Goal: Task Accomplishment & Management: Use online tool/utility

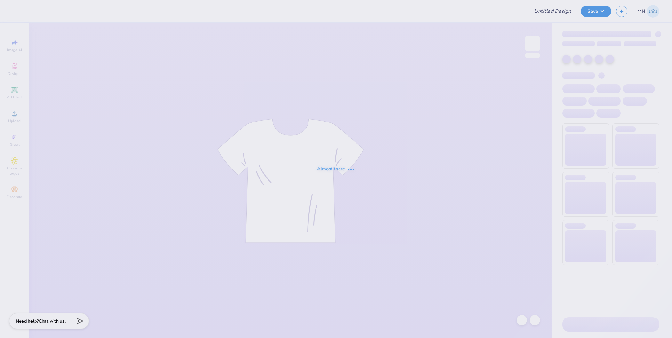
type input "Acacia Homecoming!"
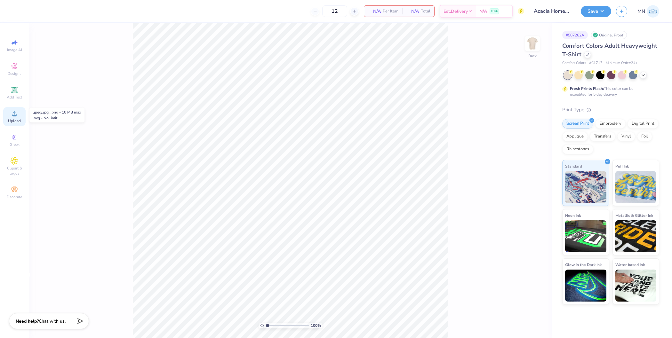
click at [9, 119] on span "Upload" at bounding box center [14, 120] width 13 height 5
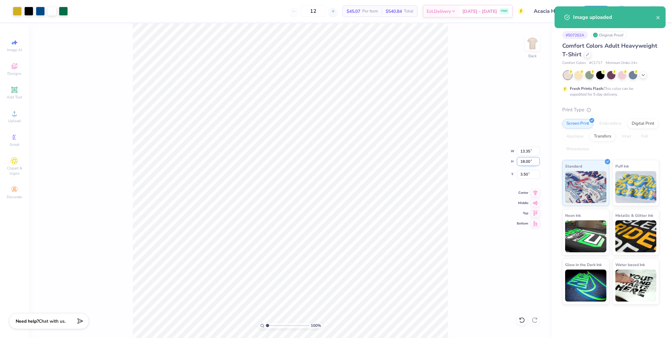
click at [525, 157] on input "18.00" at bounding box center [528, 161] width 23 height 9
type input "4"
type input "2.97"
type input "4.00"
type input "10.50"
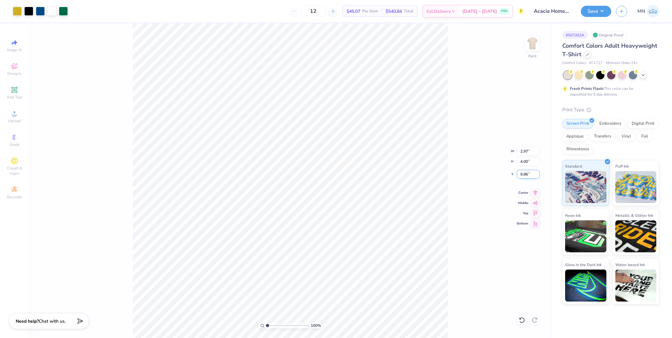
click at [524, 176] on input "9.86" at bounding box center [528, 174] width 23 height 9
type input "3.00"
click at [532, 44] on img at bounding box center [533, 44] width 26 height 26
click at [13, 118] on span "Upload" at bounding box center [14, 120] width 13 height 5
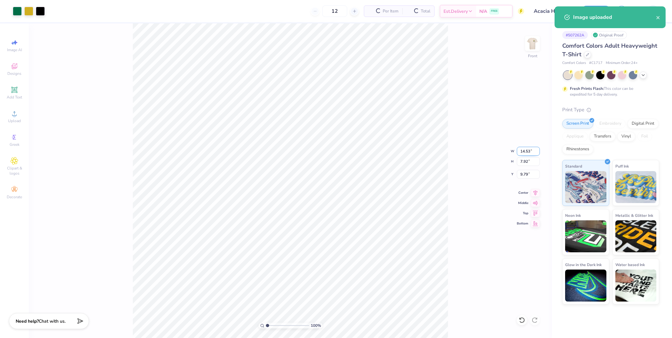
click at [521, 151] on input "14.53" at bounding box center [528, 151] width 23 height 9
type input "11.00"
type input "6.00"
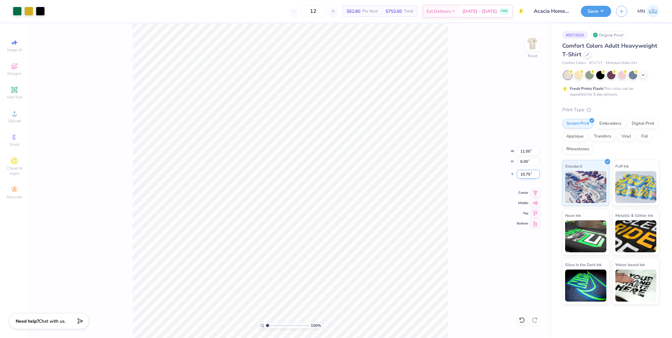
click at [523, 176] on input "10.75" at bounding box center [528, 174] width 23 height 9
type input "3.00"
click at [9, 93] on div "Add Text" at bounding box center [14, 93] width 22 height 19
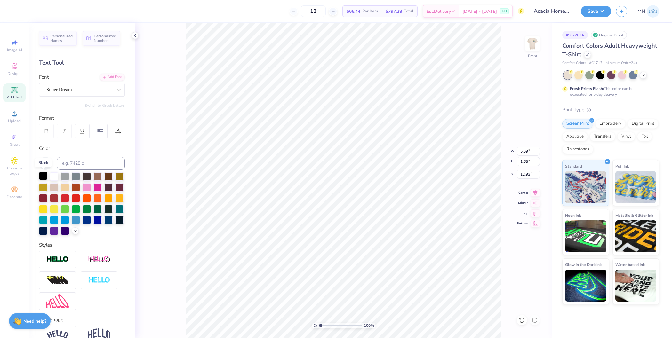
click at [44, 177] on div at bounding box center [43, 176] width 8 height 8
click at [104, 75] on div "Add Font" at bounding box center [112, 76] width 25 height 7
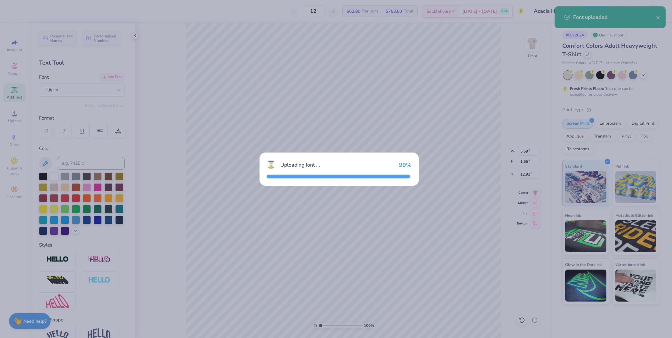
type input "7.99"
type input "1.84"
type input "12.83"
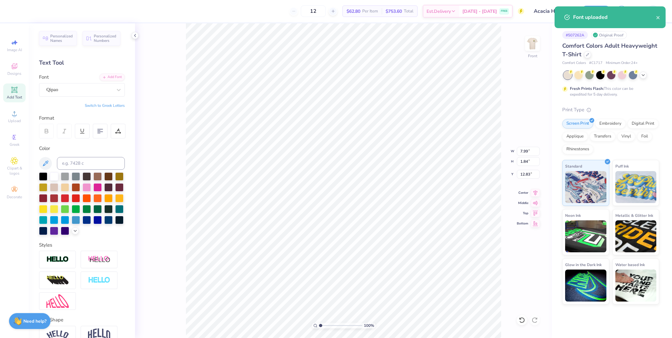
click at [110, 82] on div "Font Qipao" at bounding box center [82, 85] width 86 height 23
click at [112, 78] on div "Add Font" at bounding box center [112, 76] width 25 height 7
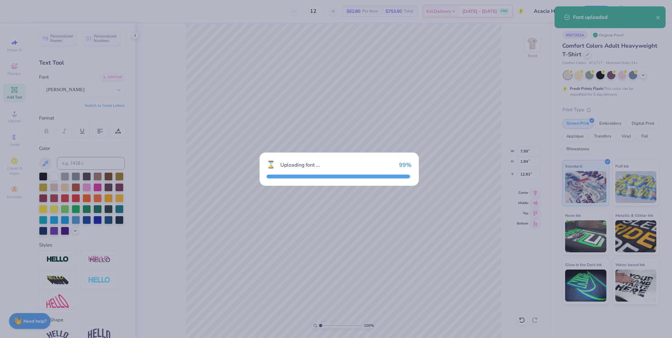
type input "5.34"
type input "2.12"
type input "12.69"
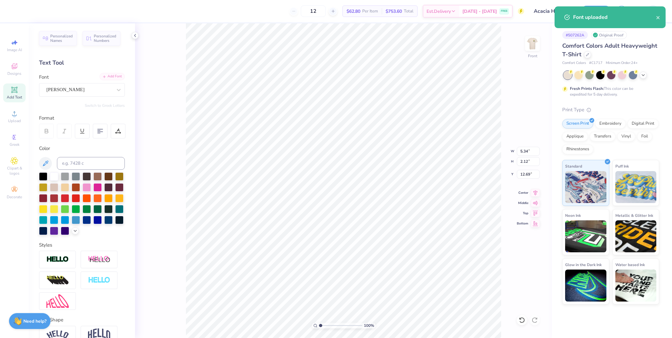
click at [105, 76] on div "Add Font" at bounding box center [112, 76] width 25 height 7
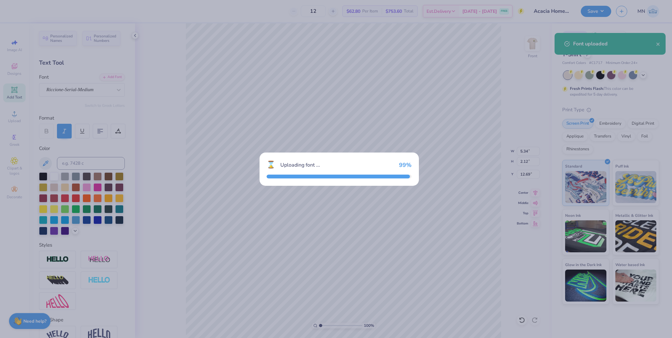
type input "5.66"
type input "1.69"
type input "12.90"
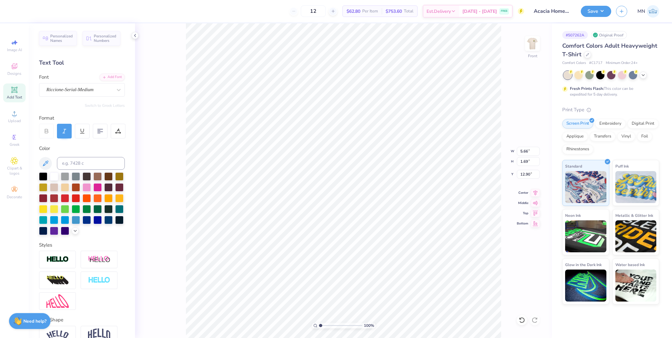
scroll to position [6, 1]
paste textarea "Acacia homecoming"
type textarea "ACACIA"
type input "2.63"
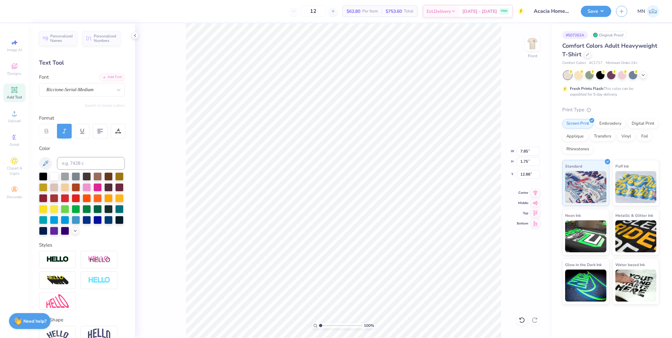
type input "0.58"
type input "9.24"
drag, startPoint x: 321, startPoint y: 325, endPoint x: 326, endPoint y: 325, distance: 5.8
click at [326, 325] on input "range" at bounding box center [340, 326] width 43 height 6
type input "1"
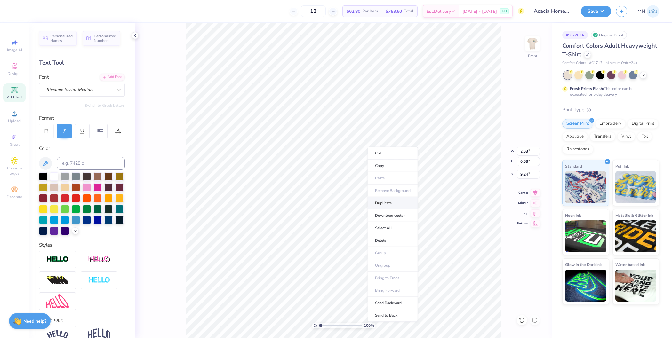
click at [382, 198] on li "Duplicate" at bounding box center [393, 203] width 50 height 12
type input "10.24"
drag, startPoint x: 322, startPoint y: 325, endPoint x: 328, endPoint y: 325, distance: 6.1
type input "2.67"
click at [327, 325] on input "range" at bounding box center [340, 326] width 43 height 6
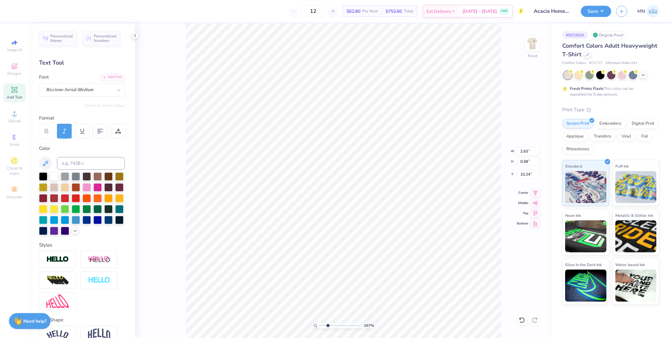
type input "10.01"
type textarea "HOMECOMING"
type input "1.36"
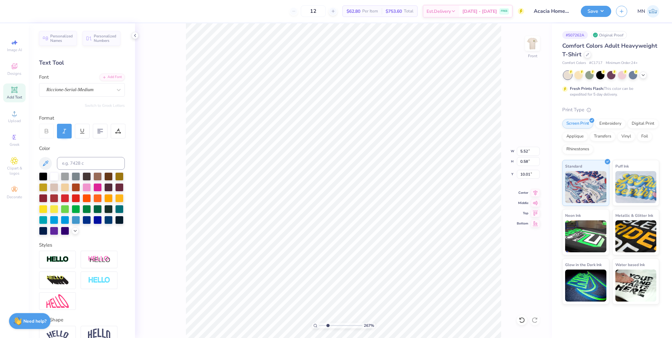
type input "9.24"
type input "7.01"
type input "1.72"
type input "9.12"
drag, startPoint x: 326, startPoint y: 325, endPoint x: 316, endPoint y: 324, distance: 10.6
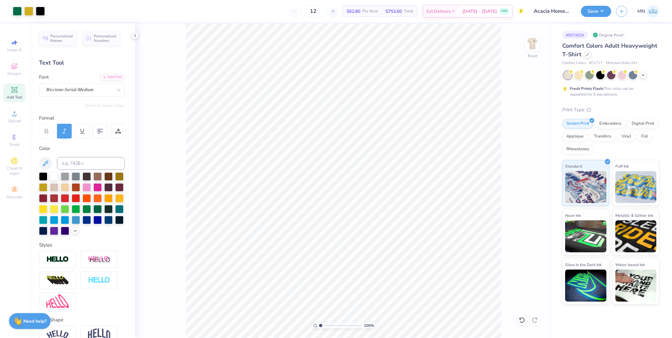
click at [319, 324] on input "range" at bounding box center [340, 326] width 43 height 6
drag, startPoint x: 319, startPoint y: 325, endPoint x: 326, endPoint y: 325, distance: 6.8
type input "2.29"
click at [326, 325] on input "range" at bounding box center [340, 326] width 43 height 6
type input "1.72"
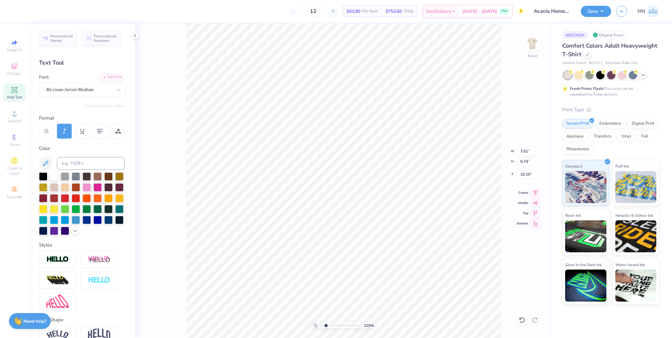
type input "9.12"
type input "6.54"
type input "1.61"
type input "1"
click at [309, 322] on div "100 %" at bounding box center [343, 180] width 315 height 315
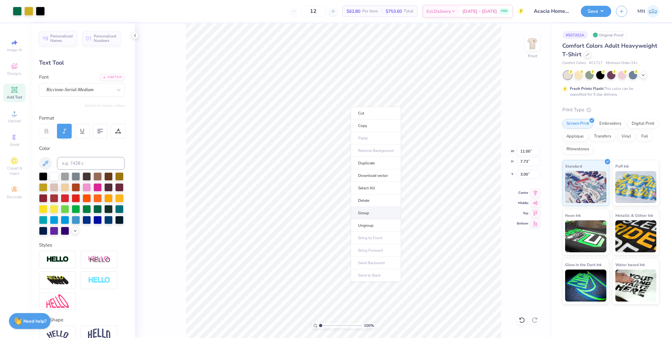
click at [379, 212] on li "Group" at bounding box center [376, 213] width 50 height 12
click at [592, 10] on button "Save" at bounding box center [596, 10] width 30 height 11
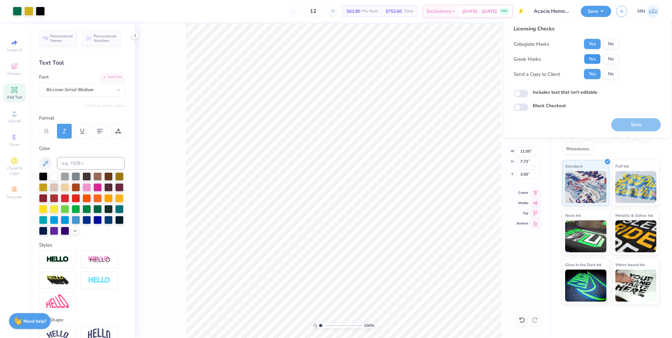
click at [590, 62] on button "Yes" at bounding box center [592, 59] width 17 height 10
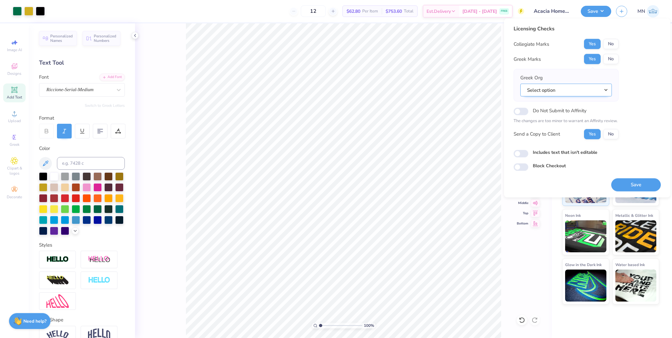
click at [561, 95] on button "Select option" at bounding box center [566, 90] width 92 height 13
click at [546, 104] on link "Acacia" at bounding box center [566, 105] width 86 height 11
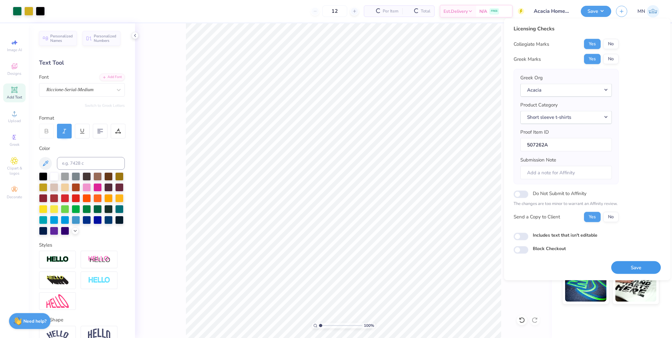
click at [639, 266] on button "Save" at bounding box center [636, 267] width 50 height 13
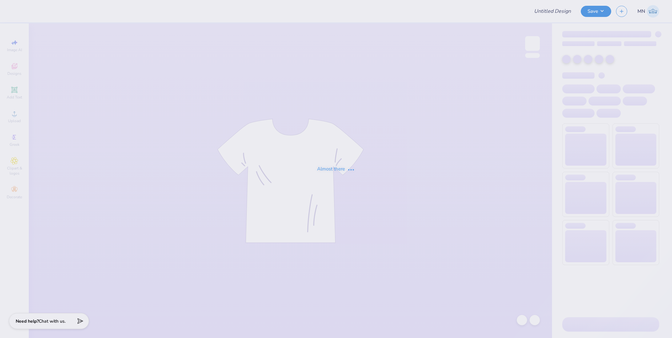
type input "rush 25"
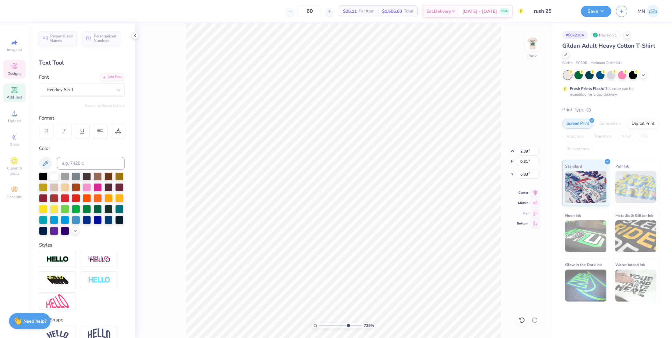
drag, startPoint x: 319, startPoint y: 326, endPoint x: 347, endPoint y: 325, distance: 27.9
click at [347, 325] on input "range" at bounding box center [340, 326] width 43 height 6
click at [329, 323] on input "range" at bounding box center [340, 326] width 43 height 6
click at [532, 44] on img at bounding box center [533, 44] width 26 height 26
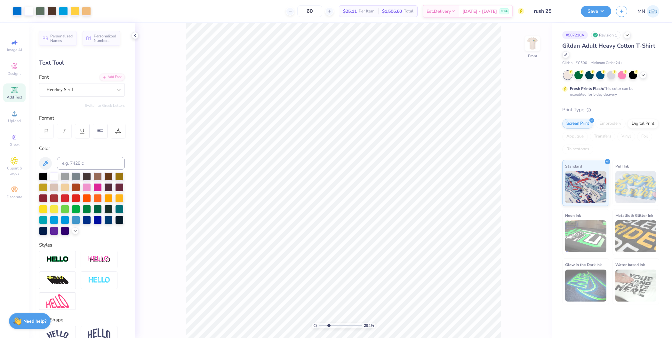
drag, startPoint x: 329, startPoint y: 326, endPoint x: 311, endPoint y: 323, distance: 18.5
type input "1"
click at [319, 323] on input "range" at bounding box center [340, 326] width 43 height 6
type input "11.68"
type input "16.21"
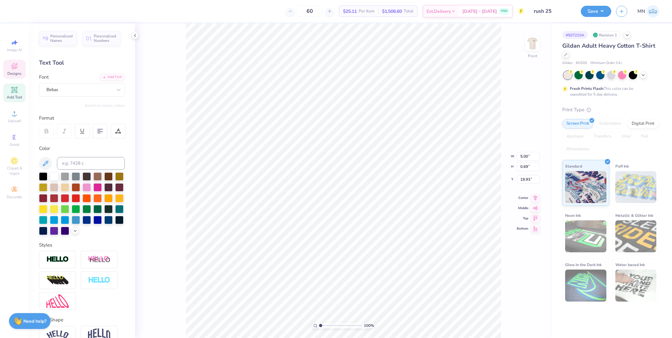
type input "4.42"
type input "5.00"
type input "0.69"
type input "19.93"
type input "10.47"
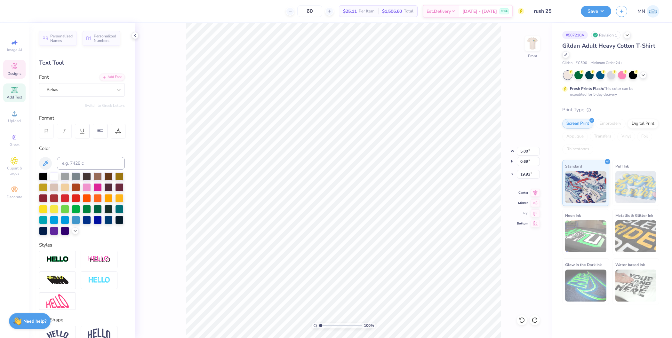
type input "2.00"
type input "20.11"
type input "10.50"
type input "2.07"
click at [407, 266] on li "Group" at bounding box center [417, 270] width 50 height 12
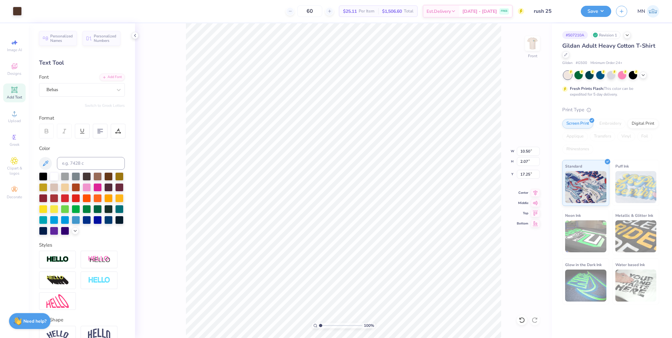
type input "10.53"
type input "3.38"
type input "20.94"
click at [536, 42] on img at bounding box center [533, 44] width 26 height 26
click at [42, 10] on div at bounding box center [40, 10] width 9 height 9
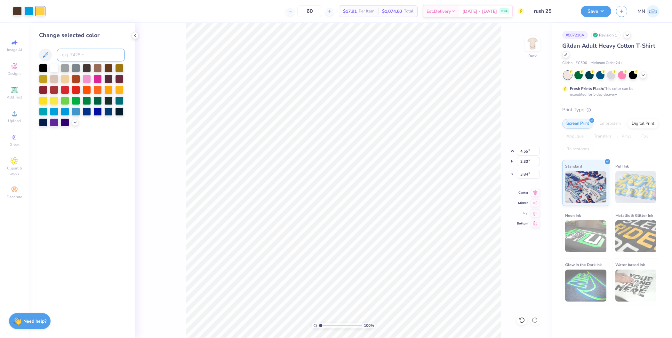
click at [87, 55] on input at bounding box center [91, 55] width 68 height 13
type input "123"
click at [92, 58] on input at bounding box center [91, 55] width 68 height 13
click at [530, 48] on img at bounding box center [533, 44] width 26 height 26
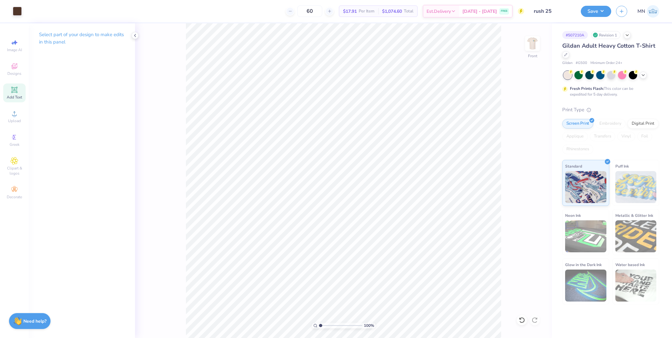
click at [15, 96] on span "Add Text" at bounding box center [14, 97] width 15 height 5
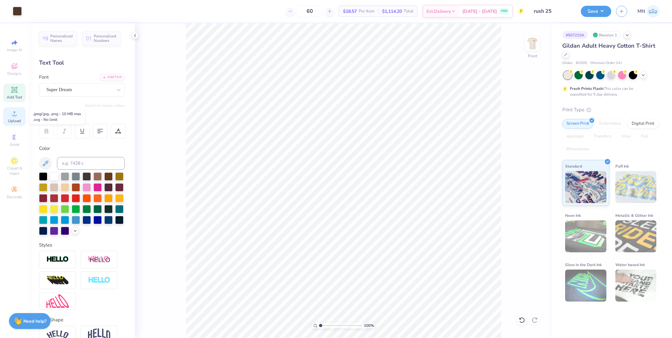
click at [15, 117] on circle at bounding box center [14, 116] width 4 height 4
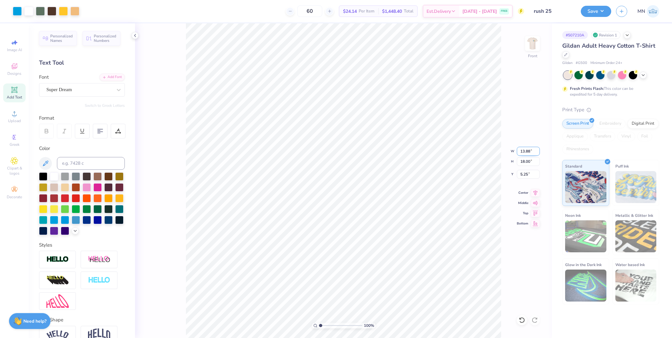
click at [526, 148] on input "13.88" at bounding box center [528, 151] width 23 height 9
type input "10.53"
type input "13.66"
type input "7.42"
type input "13.66"
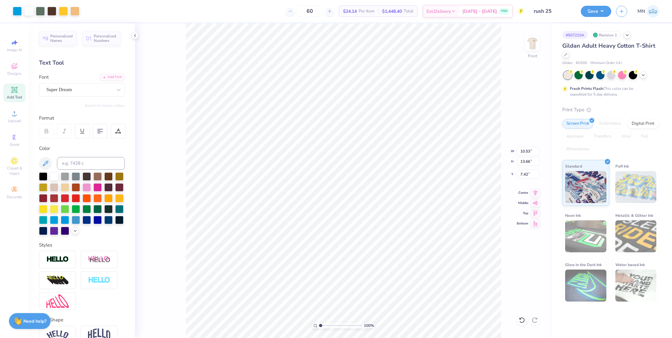
type input "7.42"
type input "3.38"
type input "20.94"
click at [525, 153] on input "10.53" at bounding box center [528, 151] width 23 height 9
type input "9.00"
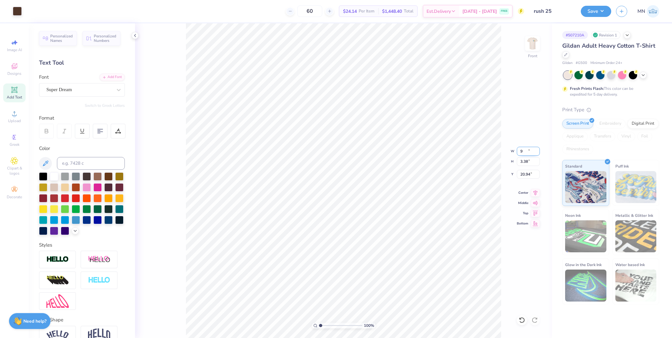
type input "2.88"
type input "19.05"
drag, startPoint x: 320, startPoint y: 325, endPoint x: 328, endPoint y: 324, distance: 8.4
type input "2.88"
click at [328, 324] on input "range" at bounding box center [340, 326] width 43 height 6
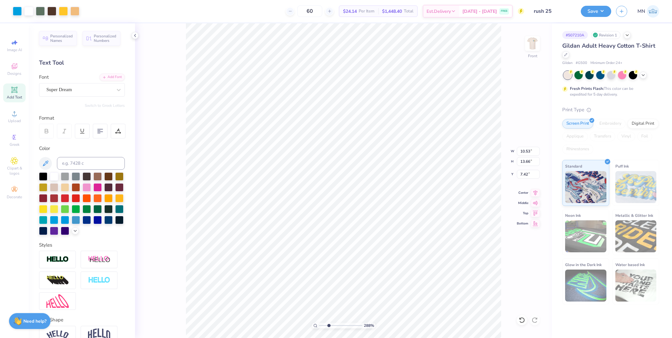
type input "9.00"
type input "2.88"
type input "19.05"
type input "9.26"
type input "2.97"
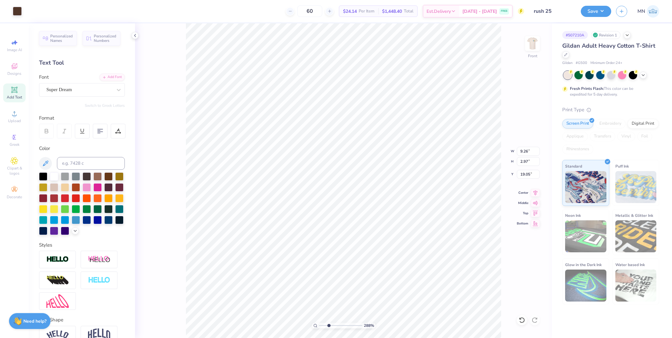
type input "3.02"
click at [329, 325] on input "range" at bounding box center [340, 326] width 43 height 6
type input "10.53"
type input "13.66"
type input "7.42"
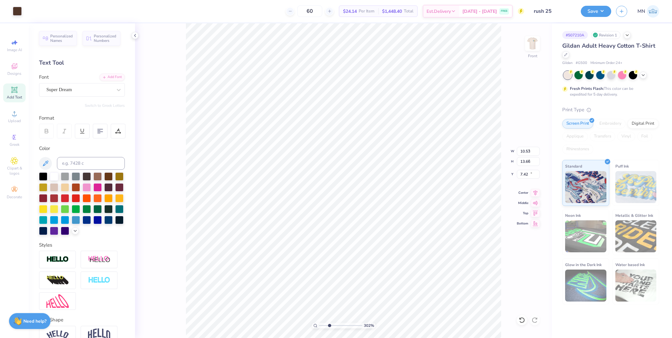
type input "9.55"
type input "3.06"
type input "18.98"
click at [404, 297] on li "Bring to Front" at bounding box center [402, 295] width 50 height 12
click at [323, 326] on input "range" at bounding box center [340, 326] width 43 height 6
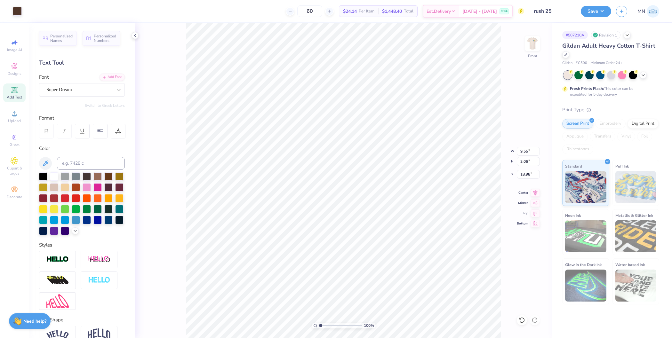
drag, startPoint x: 323, startPoint y: 326, endPoint x: 314, endPoint y: 325, distance: 9.0
type input "1"
click at [319, 325] on input "range" at bounding box center [340, 326] width 43 height 6
click at [382, 265] on li "Group" at bounding box center [380, 270] width 50 height 12
click at [528, 162] on input "14.63" at bounding box center [528, 161] width 23 height 9
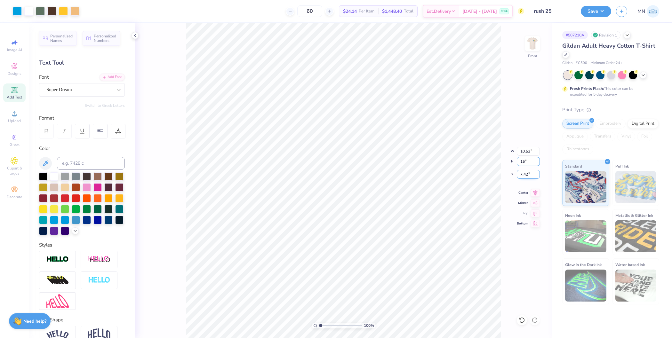
type input "15"
click at [528, 173] on input "7.42" at bounding box center [528, 174] width 23 height 9
click at [529, 175] on input "7.42" at bounding box center [528, 174] width 23 height 9
type input "10.80"
type input "15.00"
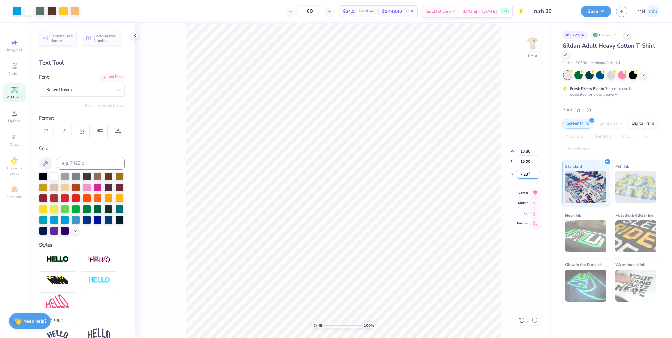
click at [526, 175] on input "7.23" at bounding box center [528, 174] width 23 height 9
click at [523, 165] on input "15.00" at bounding box center [528, 161] width 23 height 9
type input "3.00"
click at [531, 44] on img at bounding box center [533, 44] width 26 height 26
drag, startPoint x: 529, startPoint y: 151, endPoint x: 505, endPoint y: 150, distance: 24.3
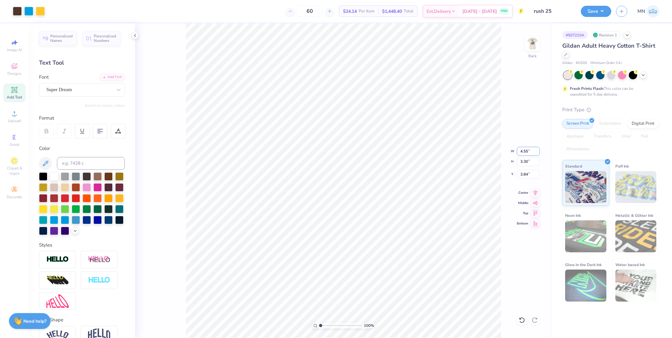
click at [505, 150] on div "100 % Back W 4.55 4.55 " H 3.30 3.30 " Y 3.84 3.84 " Center Middle Top Bottom" at bounding box center [343, 180] width 417 height 315
type input "4.55"
type input "3.30"
click at [527, 149] on input "4.55" at bounding box center [528, 151] width 23 height 9
type input "3.50"
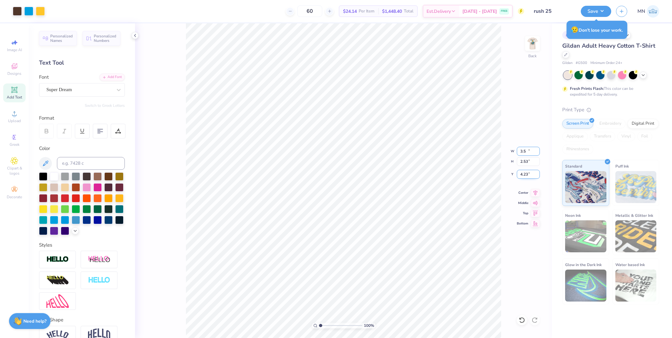
type input "2.53"
type input "4.23"
click at [527, 176] on input "4.23" at bounding box center [528, 174] width 23 height 9
type input "4.00"
type input "2.90"
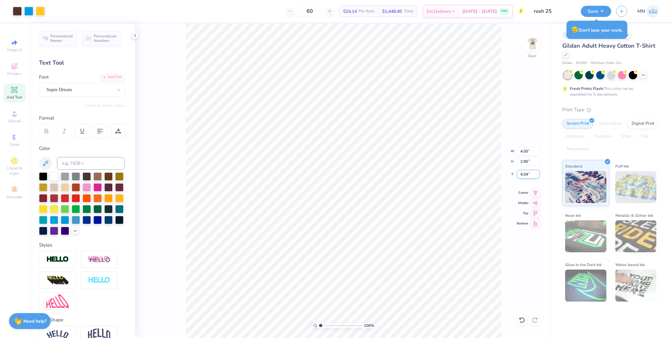
click at [528, 175] on input "4.04" at bounding box center [528, 174] width 23 height 9
type input "3.00"
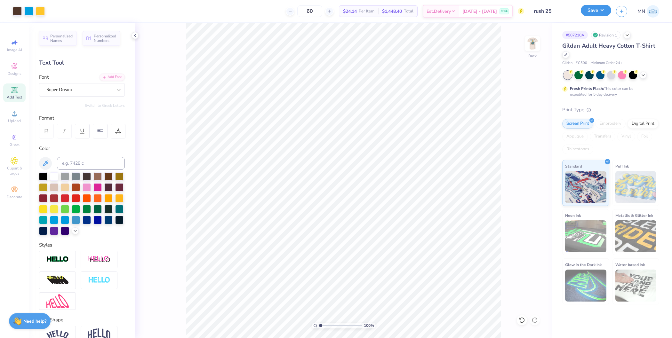
click at [593, 14] on button "Save" at bounding box center [596, 10] width 30 height 11
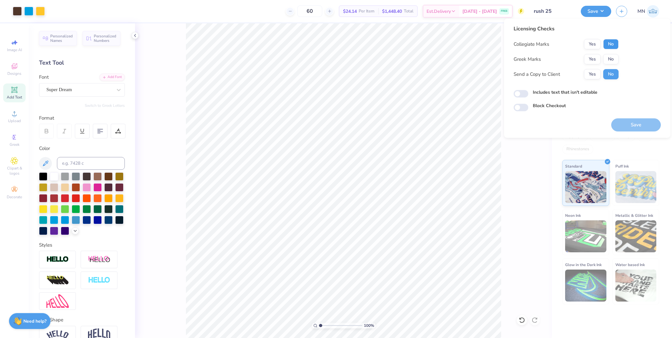
click at [605, 44] on button "No" at bounding box center [610, 44] width 15 height 10
click at [594, 57] on button "Yes" at bounding box center [592, 59] width 17 height 10
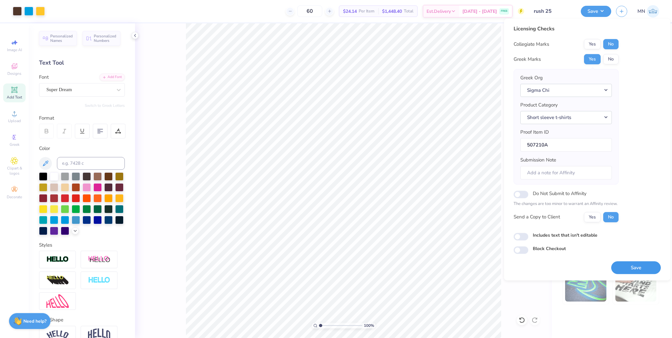
click at [627, 266] on button "Save" at bounding box center [636, 267] width 50 height 13
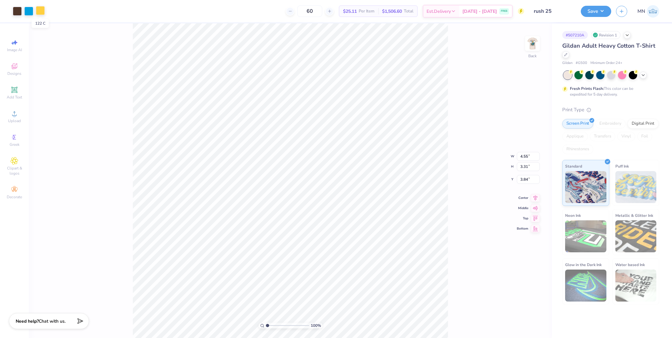
click at [40, 11] on div at bounding box center [40, 10] width 9 height 9
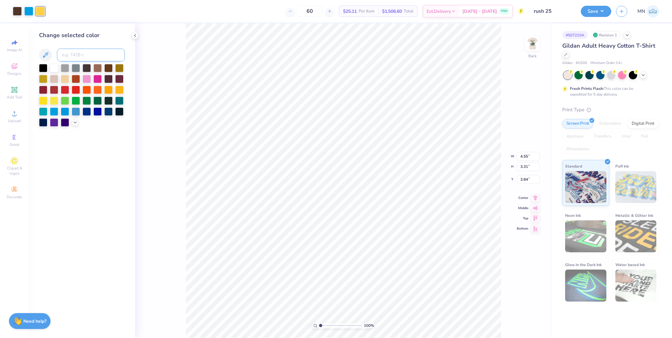
click at [78, 57] on input at bounding box center [91, 55] width 68 height 13
type input "123"
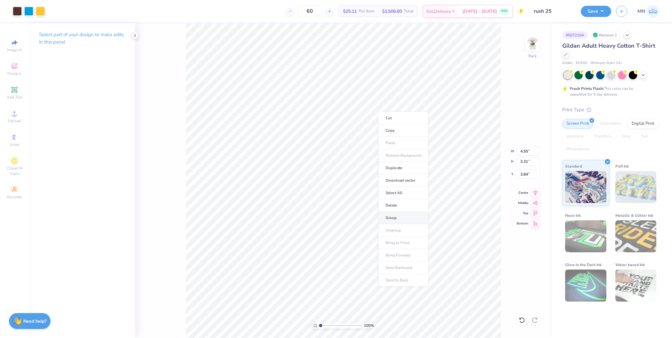
click at [402, 215] on li "Group" at bounding box center [403, 218] width 50 height 12
click at [528, 151] on input "4.55" at bounding box center [528, 151] width 23 height 9
click at [528, 175] on input "3.84" at bounding box center [528, 174] width 23 height 9
type input "4.00"
type input "2.90"
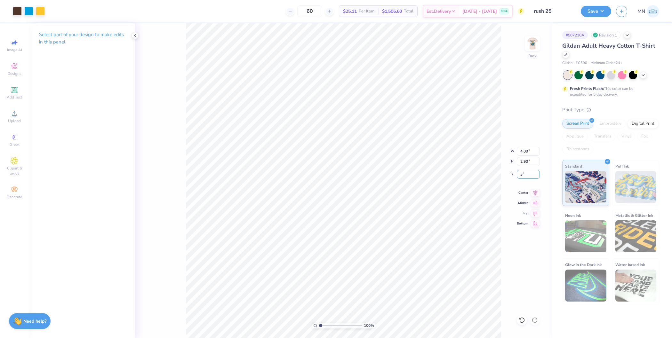
type input "3.00"
click at [532, 49] on img at bounding box center [533, 44] width 26 height 26
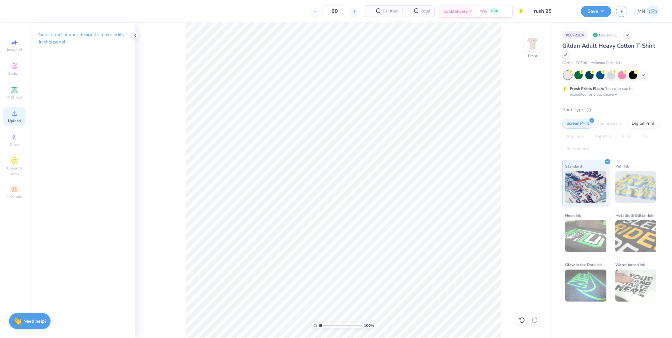
click at [10, 119] on span "Upload" at bounding box center [14, 120] width 13 height 5
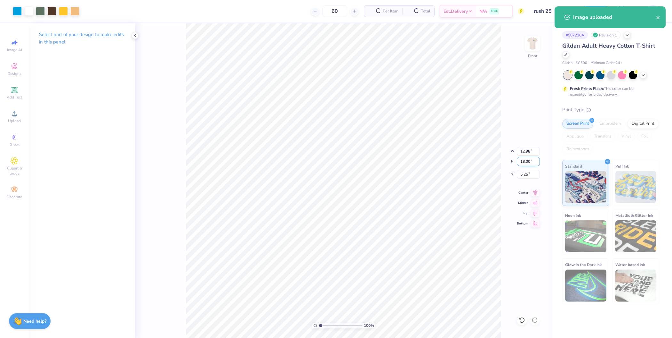
click at [530, 160] on input "18.00" at bounding box center [528, 161] width 23 height 9
type input "15"
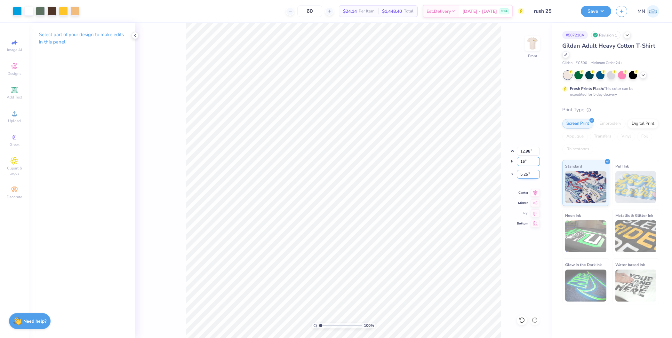
type input "10.82"
type input "15.00"
click at [528, 175] on input "6.75" at bounding box center [528, 174] width 23 height 9
type input "3.00"
click at [597, 9] on button "Save" at bounding box center [596, 10] width 30 height 11
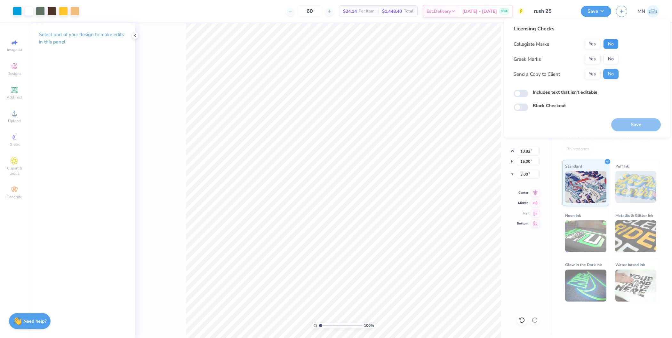
click at [612, 44] on button "No" at bounding box center [610, 44] width 15 height 10
click at [588, 56] on button "Yes" at bounding box center [592, 59] width 17 height 10
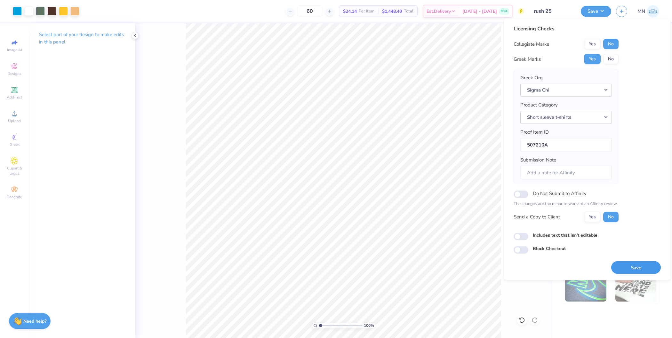
click at [630, 268] on button "Save" at bounding box center [636, 267] width 50 height 13
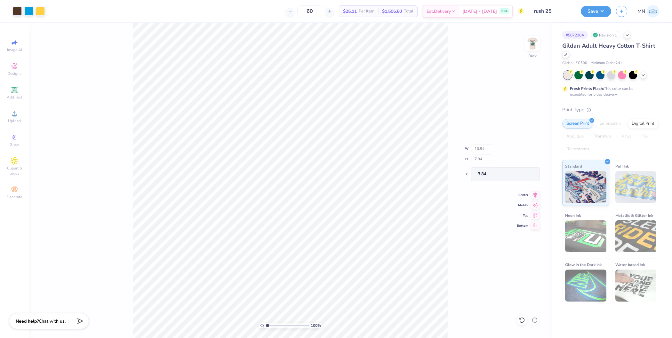
type input "10.94"
type input "7.94"
drag, startPoint x: 268, startPoint y: 325, endPoint x: 273, endPoint y: 324, distance: 5.8
type input "2.39"
click at [273, 324] on input "range" at bounding box center [287, 326] width 43 height 6
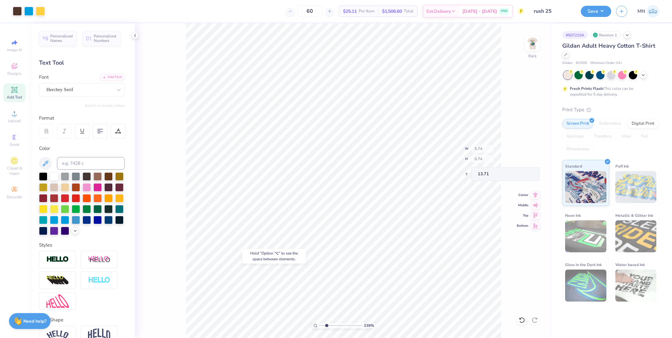
type input "13.71"
click at [530, 295] on div "239 % Back W 5.74 H 0.74 Y 13.71 Center Middle Top Bottom" at bounding box center [343, 180] width 417 height 315
drag, startPoint x: 327, startPoint y: 326, endPoint x: 312, endPoint y: 323, distance: 15.6
type input "1"
click at [319, 323] on input "range" at bounding box center [340, 326] width 43 height 6
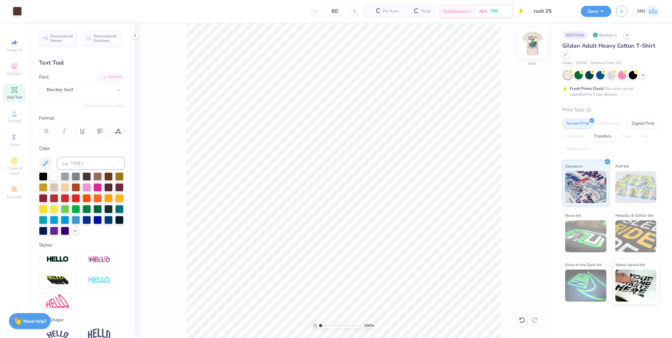
click at [536, 45] on img at bounding box center [533, 44] width 26 height 26
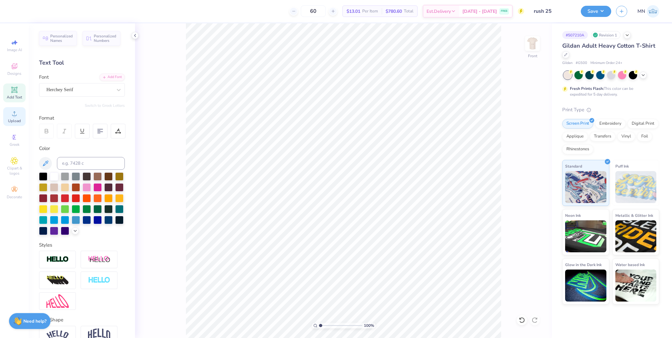
click at [18, 122] on span "Upload" at bounding box center [14, 120] width 13 height 5
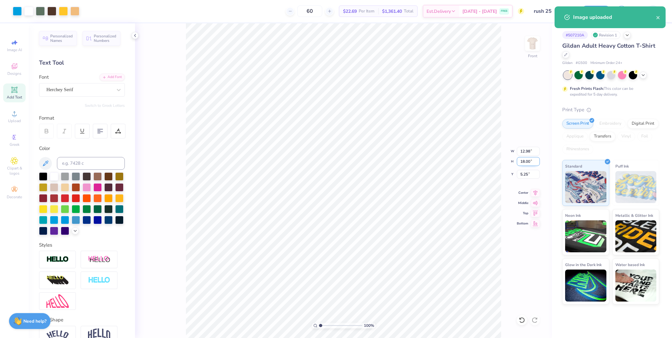
click at [523, 159] on input "18.00" at bounding box center [528, 161] width 23 height 9
type input "15"
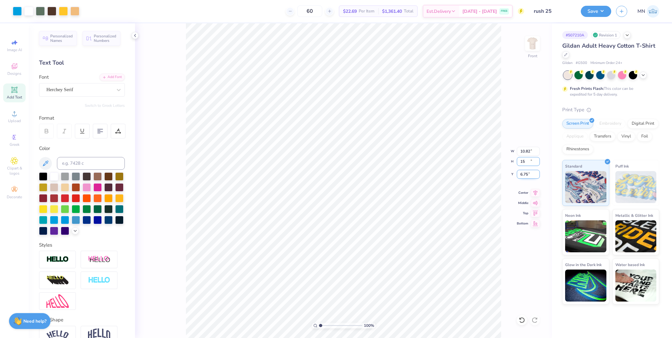
type input "10.82"
type input "15.00"
click at [525, 173] on input "6.75" at bounding box center [528, 174] width 23 height 9
type input "3.00"
click at [530, 42] on img at bounding box center [533, 44] width 26 height 26
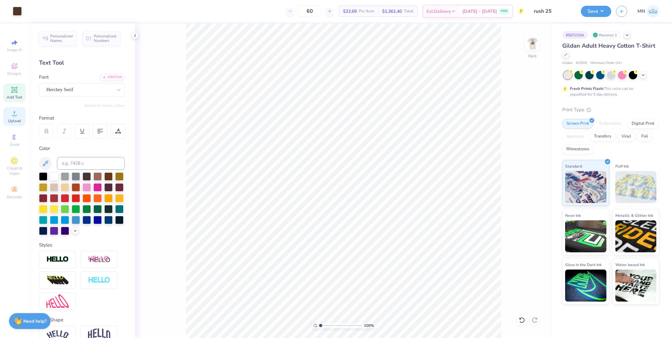
click at [19, 114] on div "Upload" at bounding box center [14, 116] width 22 height 19
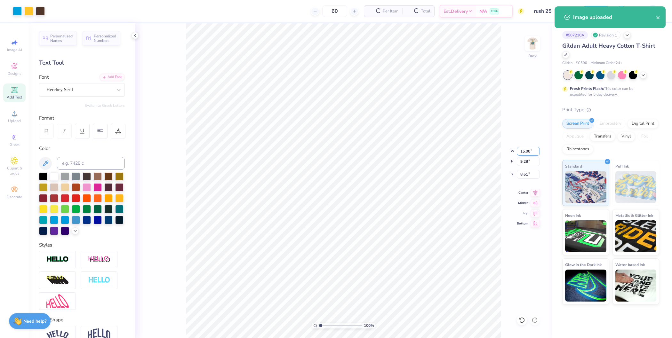
click at [525, 149] on input "15.00" at bounding box center [528, 151] width 23 height 9
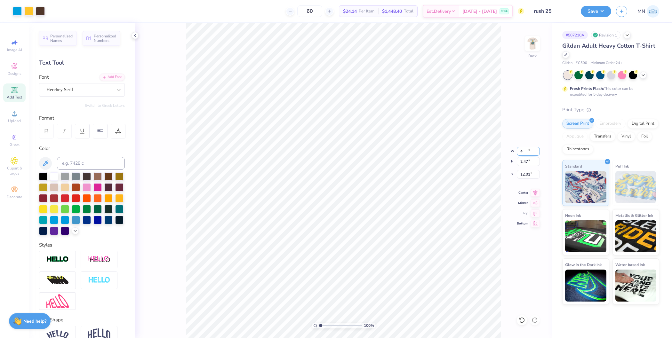
type input "4.00"
type input "2.47"
type input "12.01"
type input "5.74"
type input "0.74"
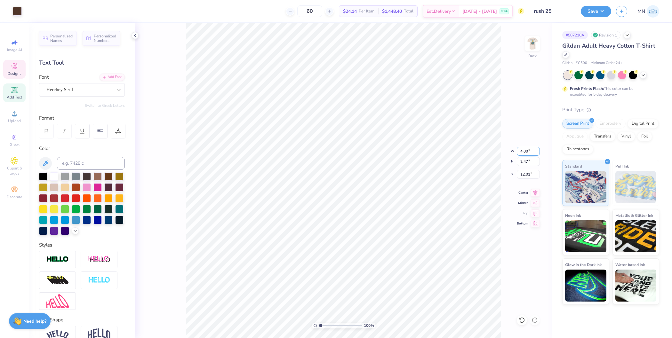
type input "13.71"
click at [526, 153] on input "5.74" at bounding box center [528, 151] width 23 height 9
type input "4.00"
type input "0.51"
type input "13.82"
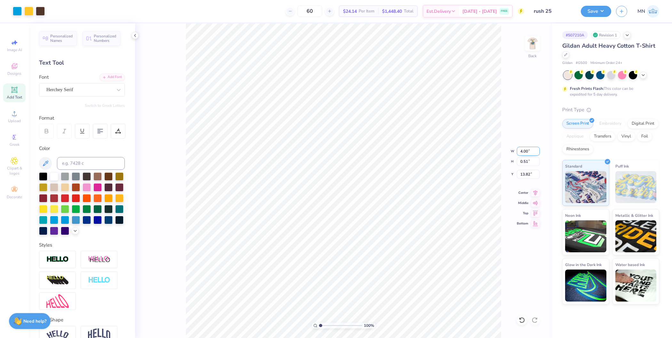
type input "2.47"
type input "12.01"
type input "3.24"
type input "0.42"
type input "14.22"
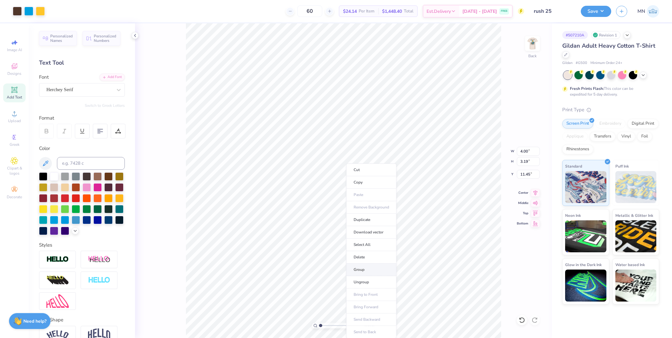
click at [364, 265] on li "Group" at bounding box center [371, 270] width 50 height 12
click at [526, 175] on input "11.45" at bounding box center [528, 174] width 23 height 9
type input "3.00"
click at [597, 10] on button "Save" at bounding box center [596, 10] width 30 height 11
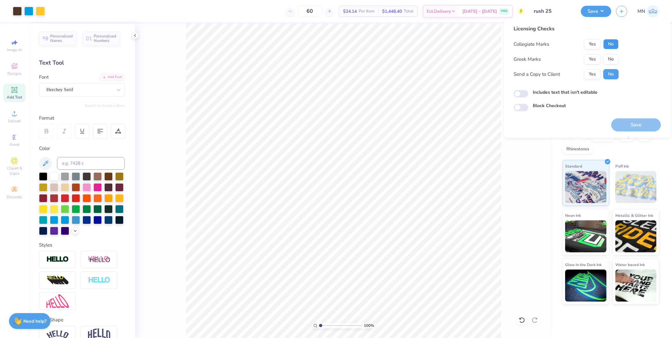
click at [610, 46] on button "No" at bounding box center [610, 44] width 15 height 10
click at [595, 58] on button "Yes" at bounding box center [592, 59] width 17 height 10
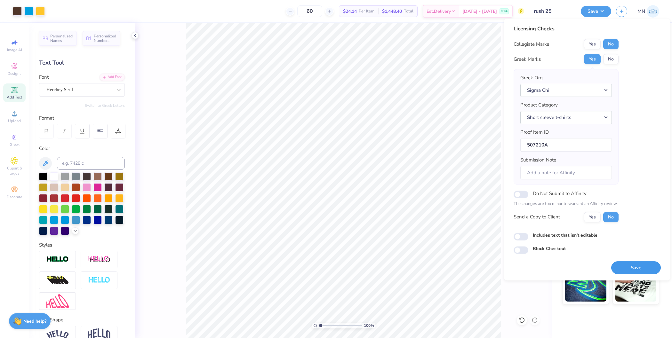
click at [625, 265] on button "Save" at bounding box center [636, 267] width 50 height 13
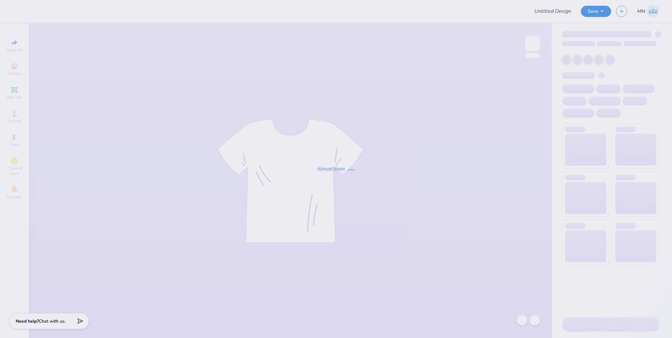
type input "ADPi Back to School Tank (white)"
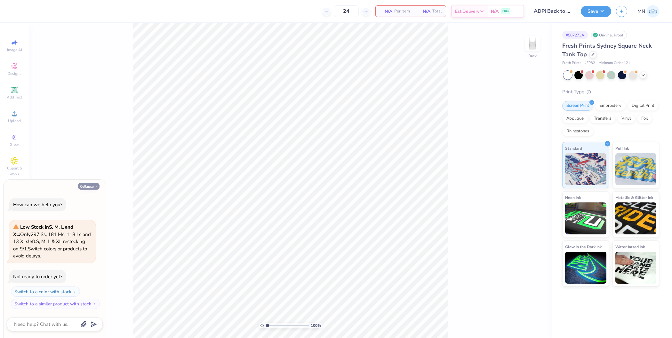
click at [94, 183] on button "Collapse" at bounding box center [88, 186] width 21 height 7
type textarea "x"
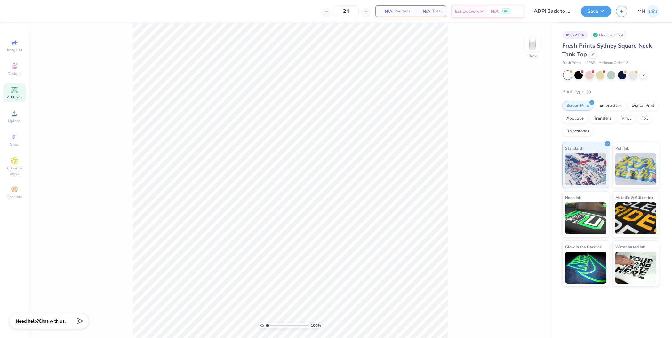
click at [11, 89] on icon at bounding box center [15, 90] width 8 height 8
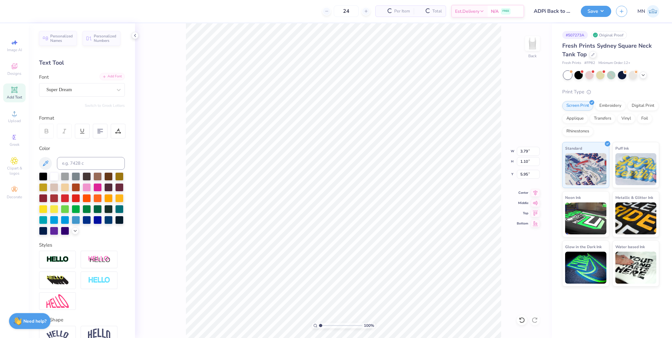
click at [108, 77] on div "Add Font" at bounding box center [112, 76] width 25 height 7
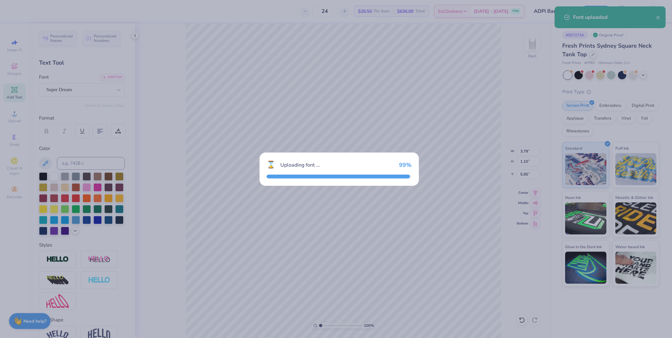
type input "4.35"
type input "1.41"
type input "5.79"
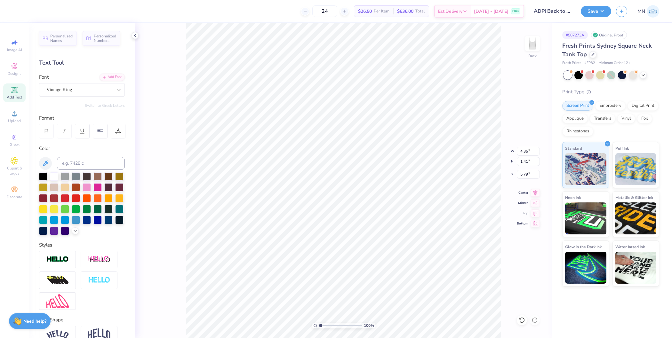
scroll to position [6, 2]
type textarea "Alpha Delta Pi"
click at [69, 200] on div at bounding box center [65, 198] width 8 height 8
click at [341, 179] on li "Copy" at bounding box center [349, 182] width 50 height 12
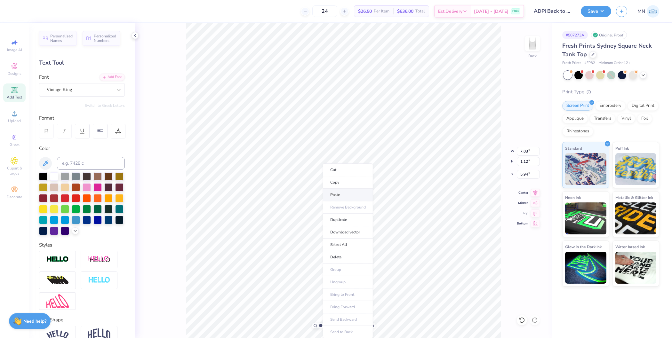
click at [341, 192] on li "Paste" at bounding box center [348, 195] width 50 height 12
type input "5.96"
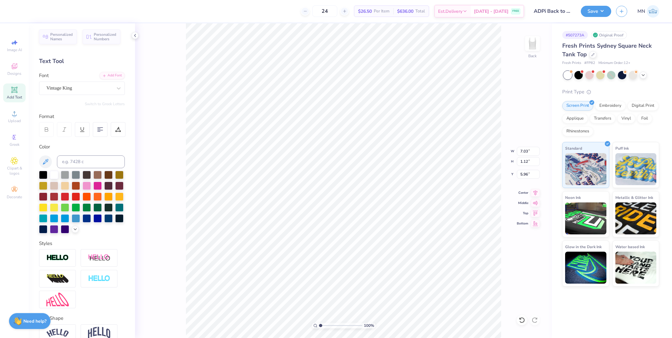
click at [63, 262] on img at bounding box center [57, 257] width 22 height 7
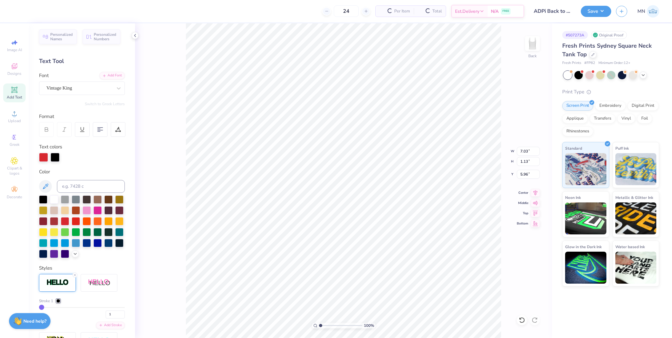
type input "1.13"
type input "5.95"
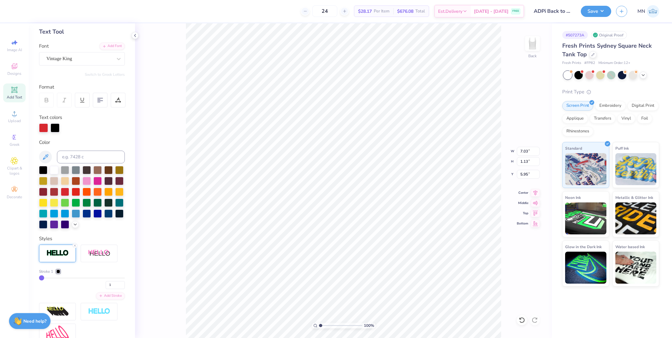
scroll to position [42, 0]
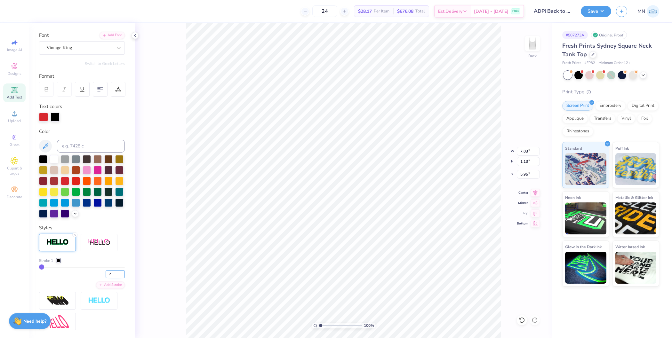
click at [116, 278] on input "2" at bounding box center [115, 274] width 19 height 8
type input "3"
click at [116, 278] on input "3" at bounding box center [115, 274] width 19 height 8
type input "3"
click at [58, 263] on div at bounding box center [58, 261] width 4 height 4
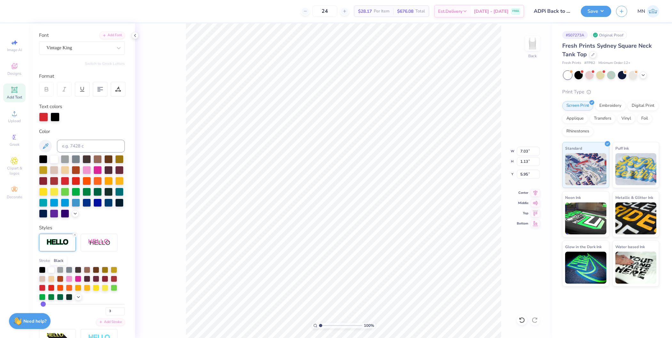
type input "1.16"
type input "5.94"
click at [86, 291] on div at bounding box center [87, 287] width 6 height 6
click at [376, 329] on li "Send to Back" at bounding box center [384, 332] width 50 height 12
drag, startPoint x: 320, startPoint y: 326, endPoint x: 330, endPoint y: 326, distance: 9.9
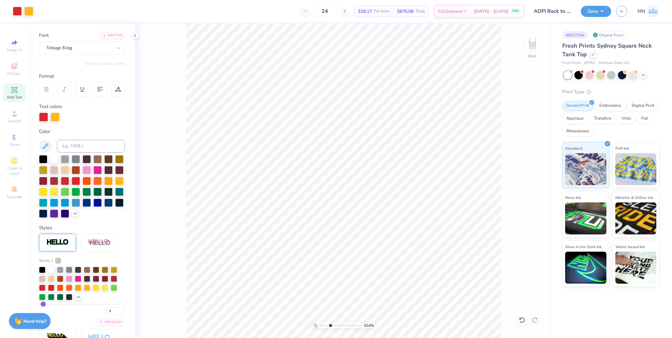
type input "3.24"
click at [330, 326] on input "range" at bounding box center [340, 326] width 43 height 6
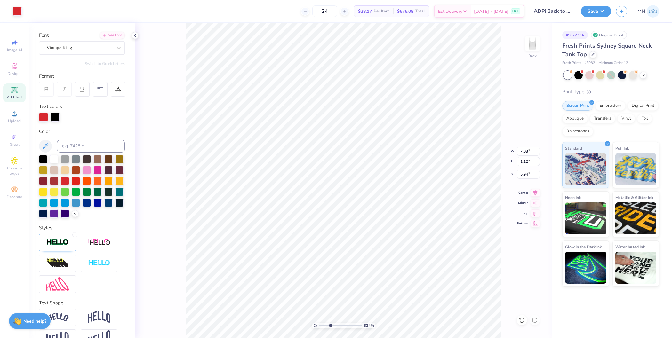
type input "1.13"
type input "5.93"
click at [74, 236] on line at bounding box center [75, 235] width 2 height 2
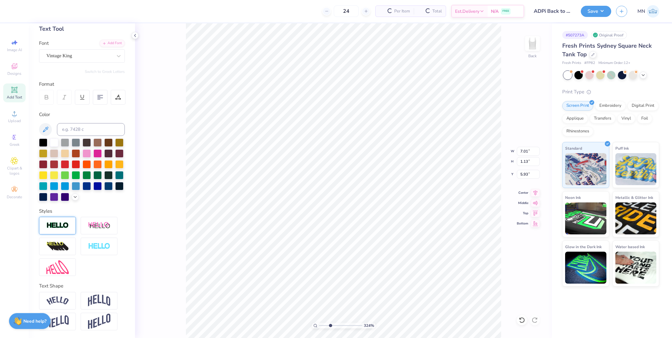
type input "7.01"
type input "1.12"
type input "5.94"
type input "5.98"
type input "7.03"
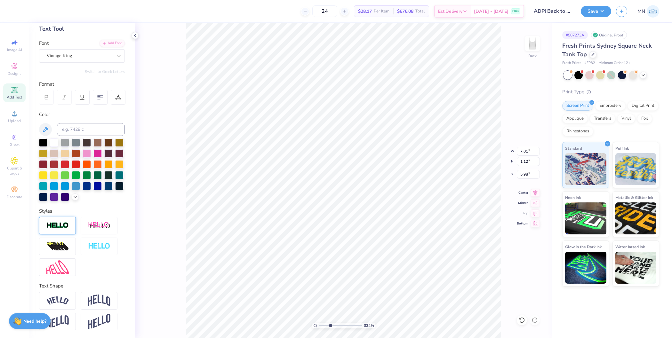
type input "1.16"
type input "5.94"
click at [522, 150] on input "7.03" at bounding box center [528, 151] width 23 height 9
type input "6.00"
type input "0.99"
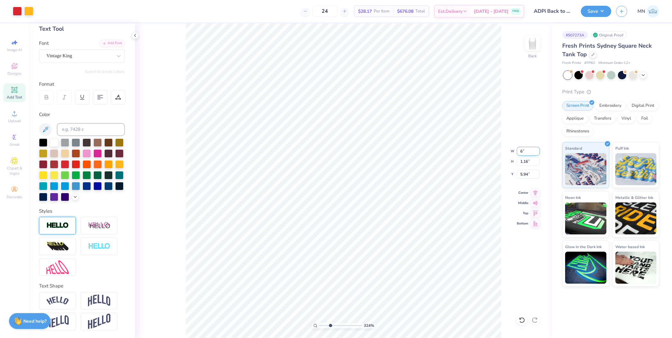
type input "6.02"
type input "6.06"
drag, startPoint x: 332, startPoint y: 325, endPoint x: 339, endPoint y: 325, distance: 6.7
click at [339, 325] on input "range" at bounding box center [340, 326] width 43 height 6
type input "1"
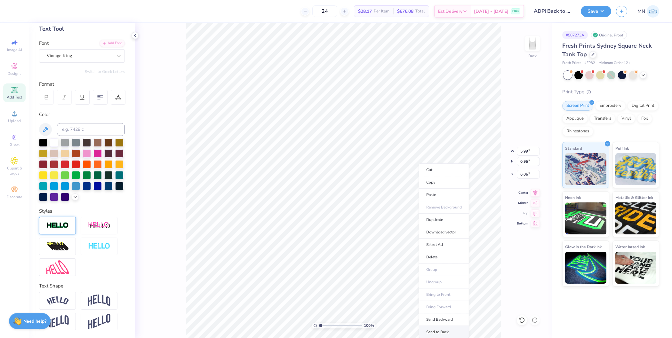
click at [449, 326] on li "Send to Back" at bounding box center [444, 332] width 50 height 12
drag, startPoint x: 321, startPoint y: 326, endPoint x: 309, endPoint y: 325, distance: 11.7
click at [319, 325] on input "range" at bounding box center [340, 326] width 43 height 6
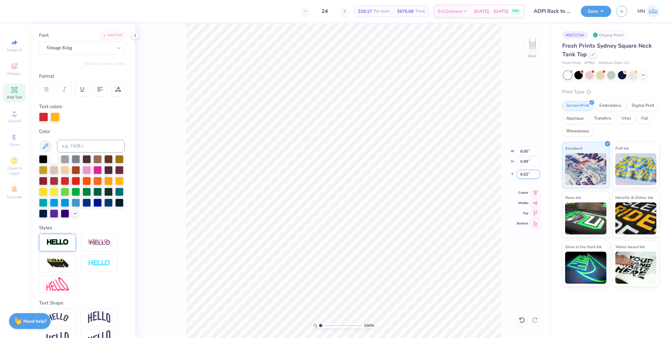
click at [525, 174] on input "6.02" at bounding box center [528, 174] width 23 height 9
type input "6.06"
drag, startPoint x: 322, startPoint y: 325, endPoint x: 330, endPoint y: 326, distance: 7.4
click at [330, 326] on input "range" at bounding box center [340, 326] width 43 height 6
click at [366, 326] on li "Send to Back" at bounding box center [367, 332] width 50 height 12
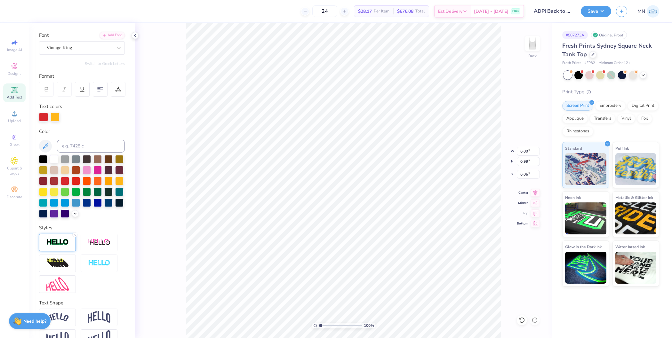
click at [319, 325] on input "range" at bounding box center [340, 326] width 43 height 6
drag, startPoint x: 320, startPoint y: 325, endPoint x: 334, endPoint y: 325, distance: 13.8
type input "4.18"
click at [334, 325] on input "range" at bounding box center [340, 326] width 43 height 6
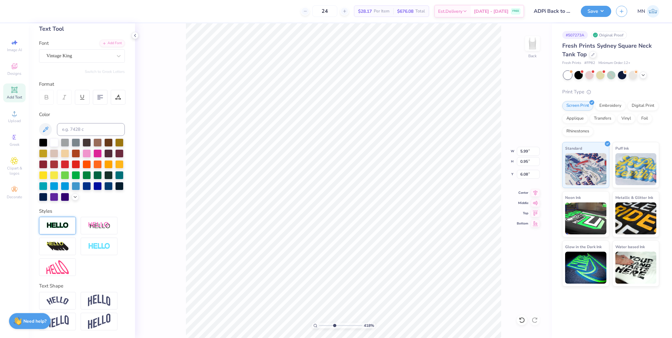
type input "6.06"
click at [526, 152] on input "5.99" at bounding box center [528, 151] width 23 height 9
type input "6.00"
type input "0.96"
click at [527, 170] on input "6.06" at bounding box center [528, 174] width 23 height 9
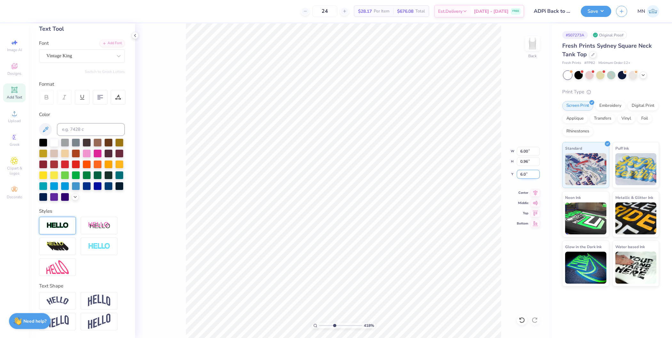
type input "6.06"
click at [320, 324] on input "range" at bounding box center [340, 326] width 43 height 6
click at [374, 330] on li "Send to Back" at bounding box center [378, 332] width 50 height 12
drag, startPoint x: 320, startPoint y: 326, endPoint x: 331, endPoint y: 325, distance: 10.9
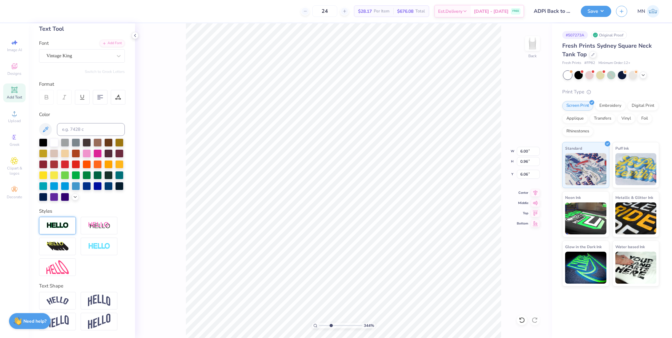
type input "3.44"
click at [331, 325] on input "range" at bounding box center [340, 326] width 43 height 6
type input "0.99"
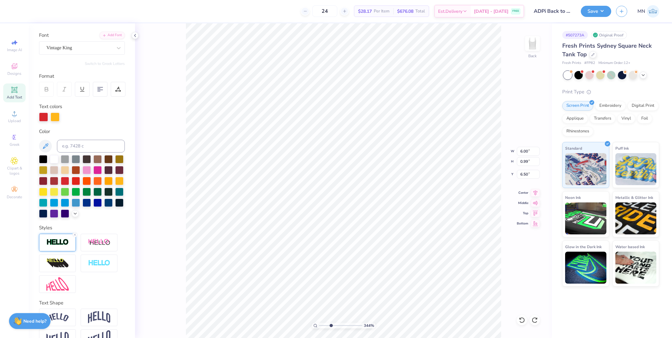
type input "6.06"
click at [320, 329] on li "Send to Back" at bounding box center [320, 332] width 50 height 12
drag, startPoint x: 319, startPoint y: 325, endPoint x: 312, endPoint y: 325, distance: 7.4
click at [319, 325] on input "range" at bounding box center [340, 326] width 43 height 6
drag, startPoint x: 318, startPoint y: 325, endPoint x: 322, endPoint y: 325, distance: 3.9
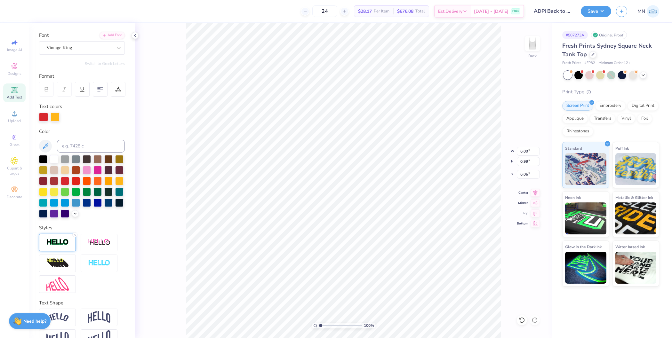
click at [322, 325] on div "100 %" at bounding box center [344, 326] width 64 height 6
drag, startPoint x: 321, startPoint y: 325, endPoint x: 343, endPoint y: 326, distance: 21.8
type input "6.32"
click at [343, 326] on input "range" at bounding box center [340, 326] width 43 height 6
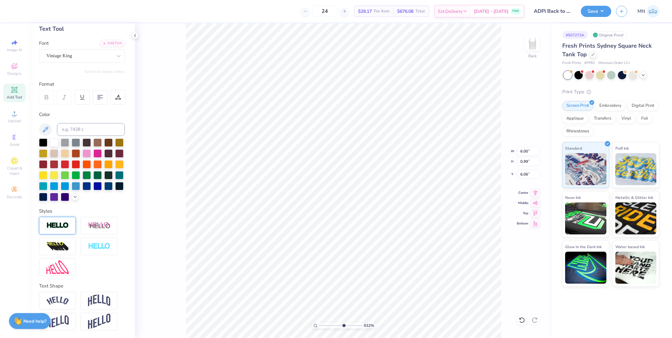
type input "0.96"
type input "6.08"
type input "1"
click at [292, 318] on div "100 %" at bounding box center [343, 180] width 315 height 315
type input "7.80"
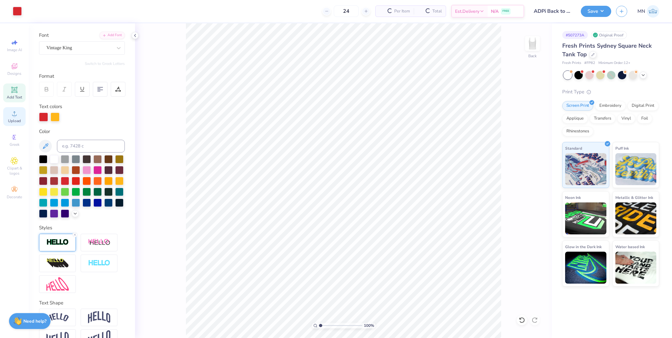
click at [11, 125] on div "Upload" at bounding box center [14, 116] width 22 height 19
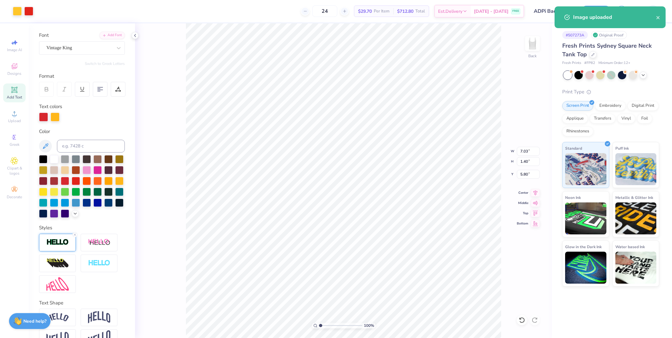
type input "3.00"
type input "6.00"
type input "0.96"
type input "7.80"
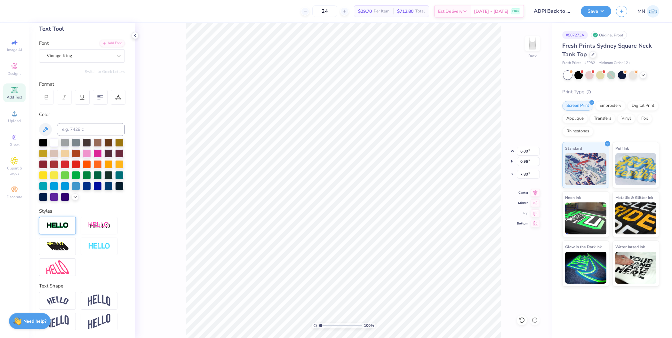
type textarea "Est. 1851"
type input "7.79"
type textarea "Est."
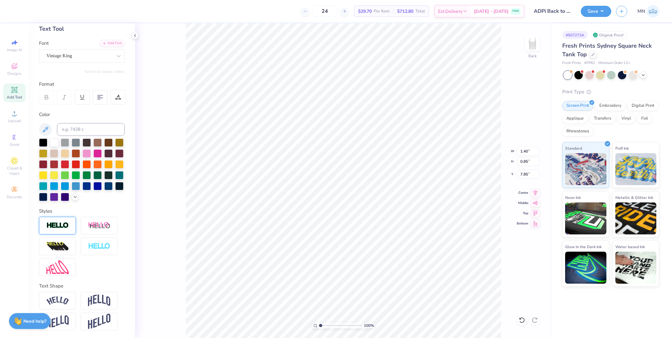
type input "1.93"
click at [87, 123] on input at bounding box center [91, 129] width 68 height 13
type input "176"
click at [15, 119] on span "Upload" at bounding box center [14, 120] width 13 height 5
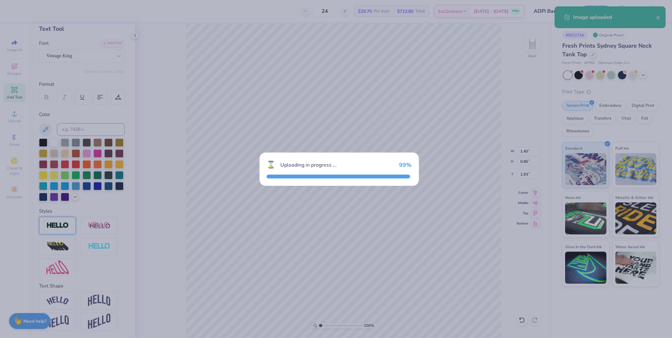
type input "7.03"
type input "3.13"
type input "4.94"
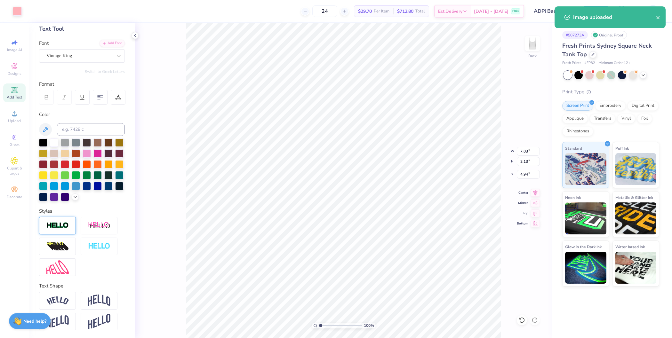
type input "1.84"
type input "0.82"
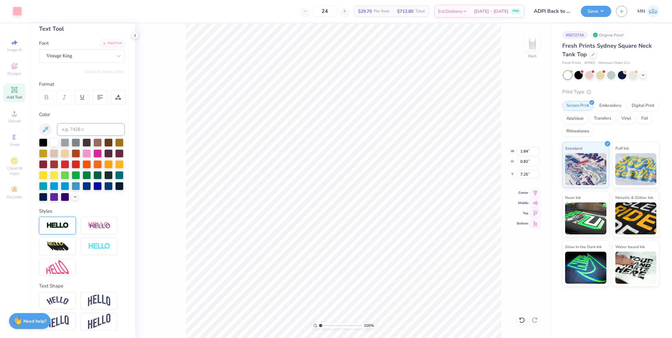
type input "1.96"
drag, startPoint x: 320, startPoint y: 325, endPoint x: 334, endPoint y: 326, distance: 14.1
type input "4.21"
click at [334, 326] on input "range" at bounding box center [340, 326] width 43 height 6
type input "1.94"
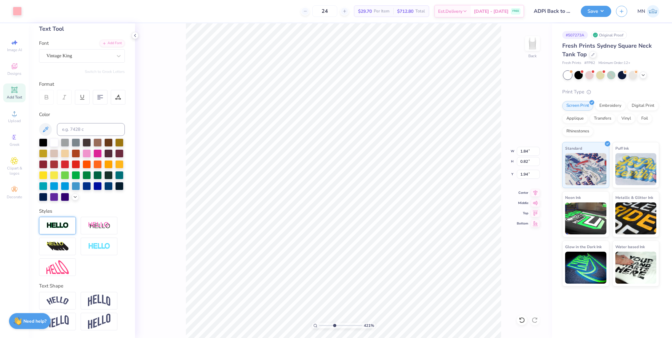
type input "1.60"
type input "0.71"
type input "2.03"
type input "1.54"
type input "0.69"
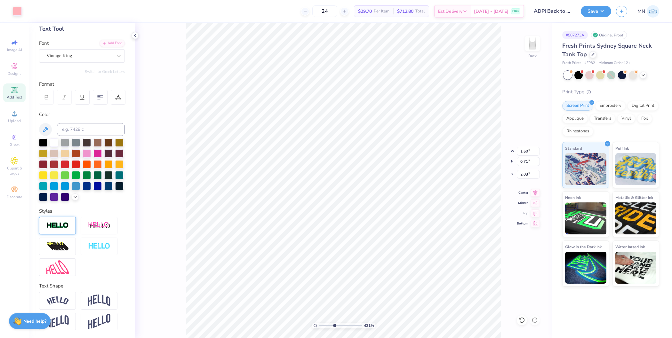
type input "2.06"
type input "1.58"
type input "0.70"
type input "2.07"
type input "3.17"
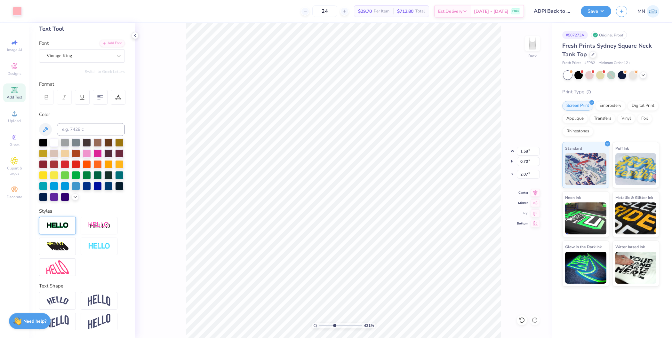
type input "0.85"
type input "1.93"
click at [15, 9] on div at bounding box center [17, 10] width 9 height 9
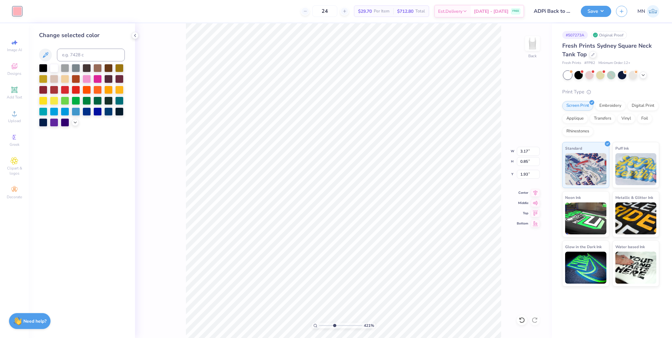
click at [71, 121] on div at bounding box center [82, 95] width 86 height 63
click at [74, 123] on icon at bounding box center [75, 121] width 5 height 5
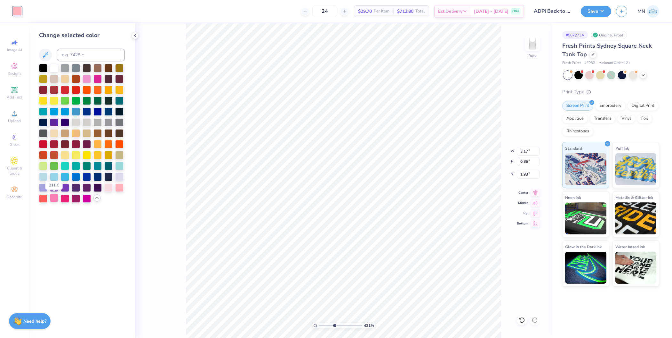
click at [55, 199] on div at bounding box center [54, 198] width 8 height 8
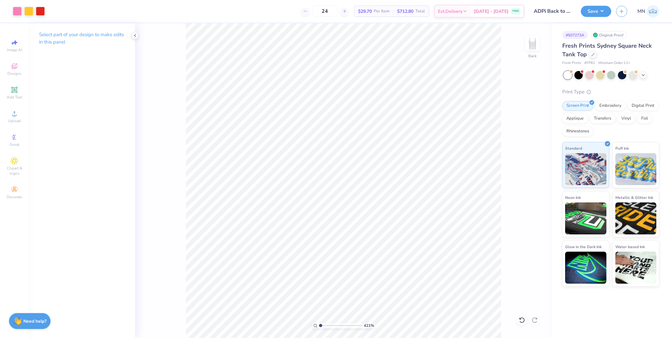
drag, startPoint x: 333, startPoint y: 325, endPoint x: 285, endPoint y: 314, distance: 49.9
type input "1"
click at [319, 323] on input "range" at bounding box center [340, 326] width 43 height 6
click at [397, 271] on li "Group" at bounding box center [402, 270] width 50 height 12
click at [531, 151] on input "7.03" at bounding box center [528, 151] width 23 height 9
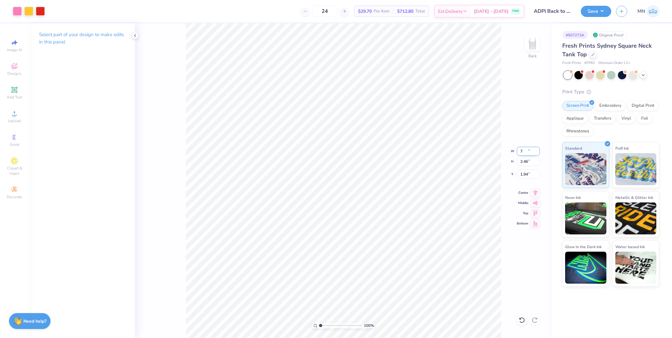
type input "7.00"
type input "2.46"
click at [528, 175] on input "1.94" at bounding box center [528, 174] width 23 height 9
type input "2.00"
click at [480, 160] on div "100 % Back W 7.00 7.00 " H 2.46 2.46 " Y 2.00 2.00 " Center Middle Top Bottom" at bounding box center [343, 180] width 417 height 315
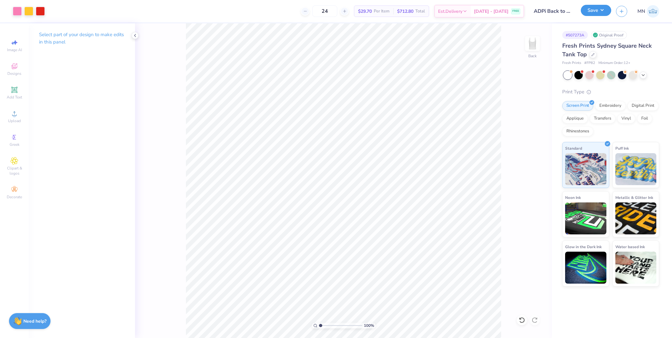
click at [588, 12] on button "Save" at bounding box center [596, 10] width 30 height 11
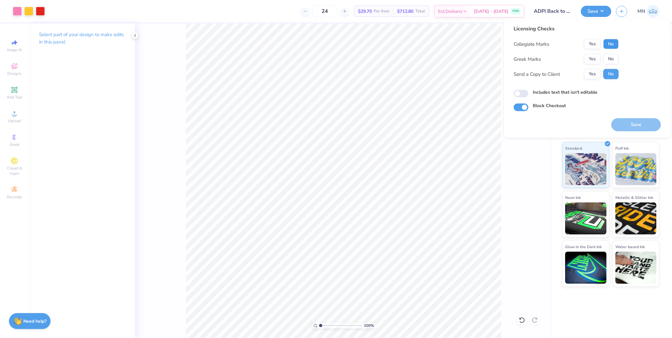
click at [610, 43] on button "No" at bounding box center [610, 44] width 15 height 10
click at [587, 64] on button "Yes" at bounding box center [592, 59] width 17 height 10
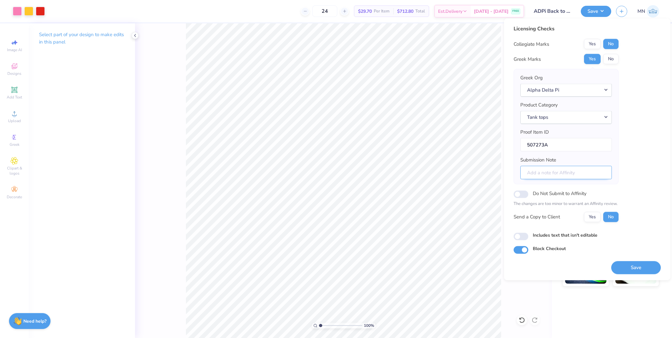
click at [552, 175] on input "Submission Note" at bounding box center [566, 173] width 92 height 14
paste input "[GEOGRAPHIC_DATA] Alpha Iota"
click at [579, 172] on input "[GEOGRAPHIC_DATA] Alpha Iota" at bounding box center [566, 173] width 92 height 14
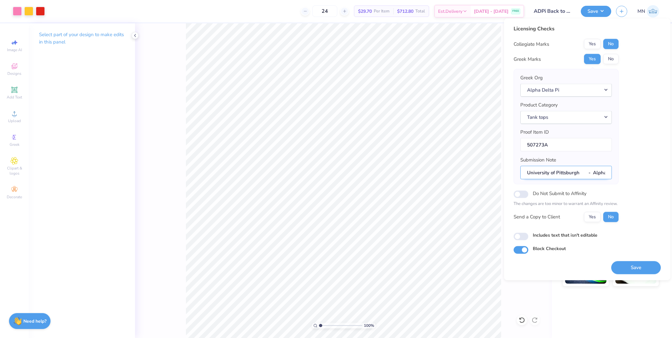
click at [527, 172] on input "University of Pittsburgh - Alpha Iota" at bounding box center [566, 173] width 92 height 14
paste input "Back To School"
type input "Back To School - [GEOGRAPHIC_DATA] - Alpha Iota"
click at [633, 264] on button "Save" at bounding box center [636, 267] width 50 height 13
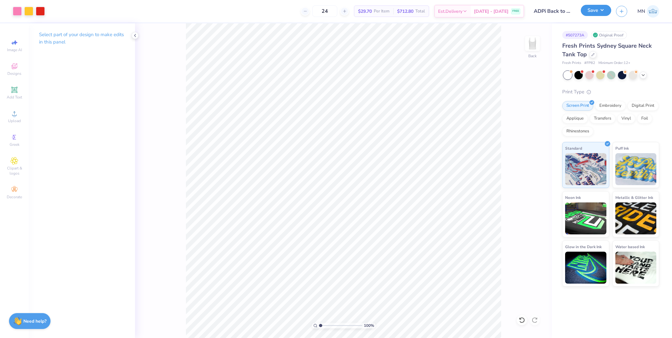
click at [593, 11] on button "Save" at bounding box center [596, 10] width 30 height 11
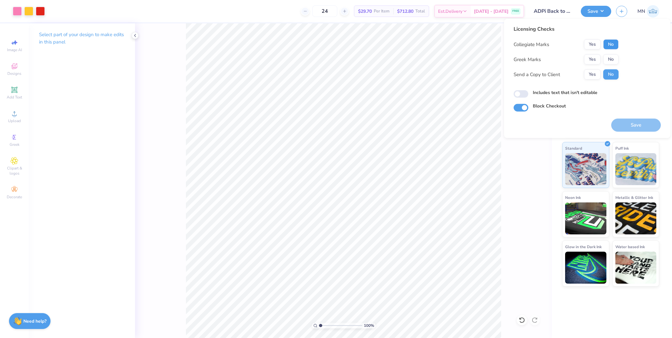
click at [605, 45] on button "No" at bounding box center [610, 44] width 15 height 10
click at [598, 55] on button "Yes" at bounding box center [592, 59] width 17 height 10
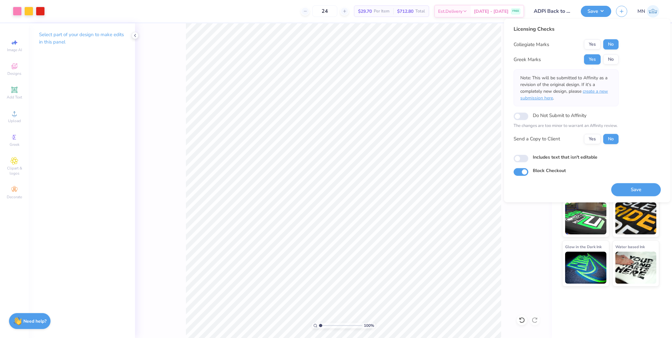
click at [591, 90] on span "create a new submission here" at bounding box center [564, 94] width 88 height 13
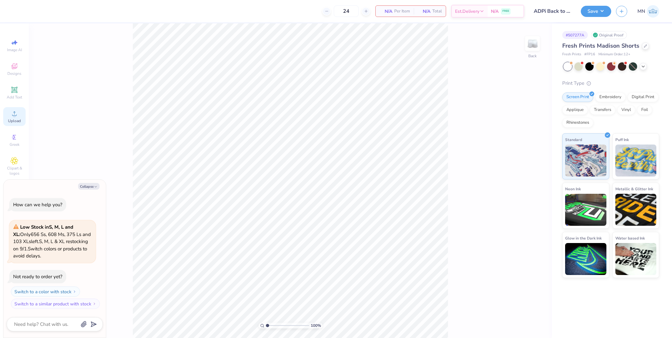
click at [11, 117] on icon at bounding box center [15, 114] width 8 height 8
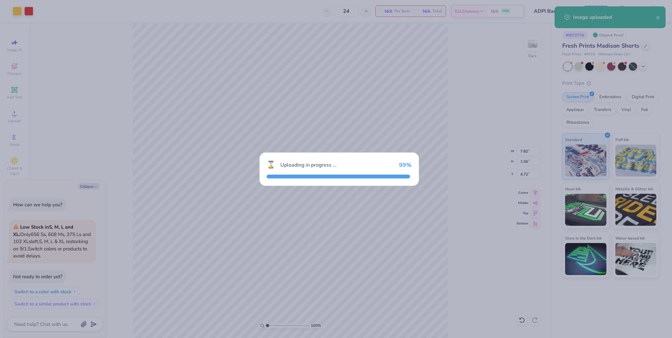
type textarea "x"
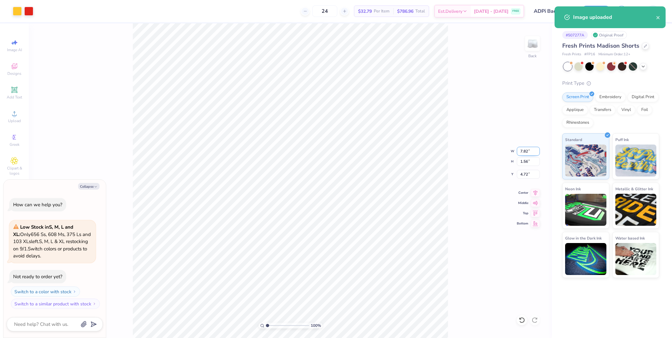
click at [528, 149] on input "7.82" at bounding box center [528, 151] width 23 height 9
type input "5"
type textarea "x"
type input "5.00"
type input "1.00"
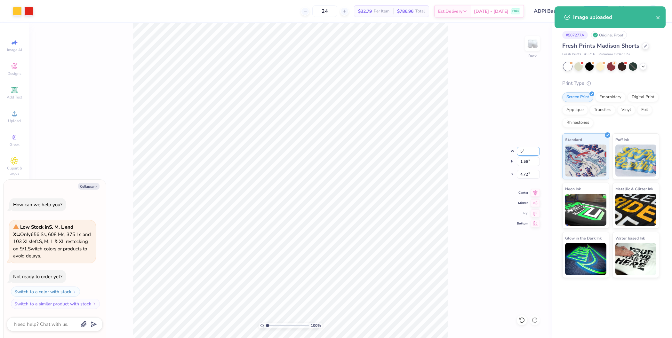
type input "5.00"
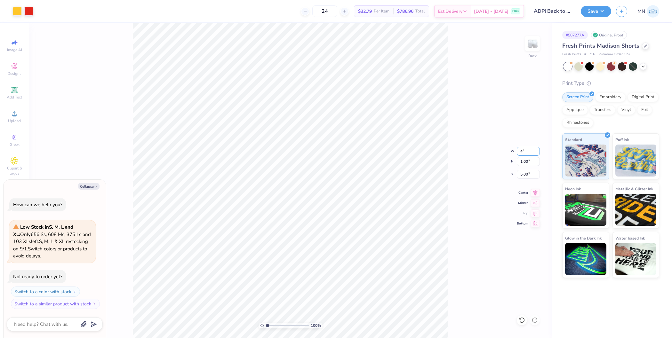
type input "4"
type textarea "x"
type input "4.00"
type input "0.80"
type input "5.10"
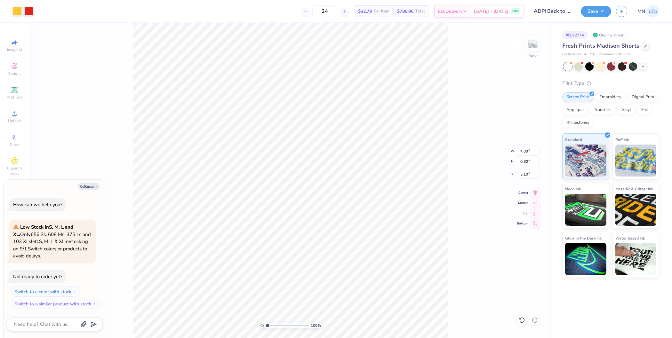
type textarea "x"
click at [529, 170] on input "5.10" at bounding box center [528, 174] width 23 height 9
type input "7"
type textarea "x"
type input "8"
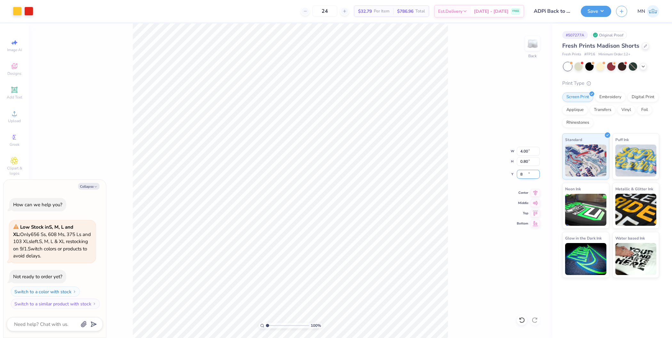
type textarea "x"
type input "8.00"
type textarea "x"
click at [527, 174] on input "7.96" at bounding box center [528, 174] width 23 height 9
type input "8"
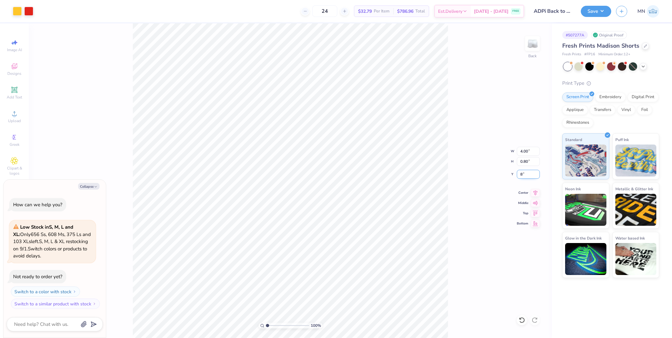
type textarea "x"
type input "8.00"
click at [595, 11] on button "Save" at bounding box center [596, 10] width 30 height 11
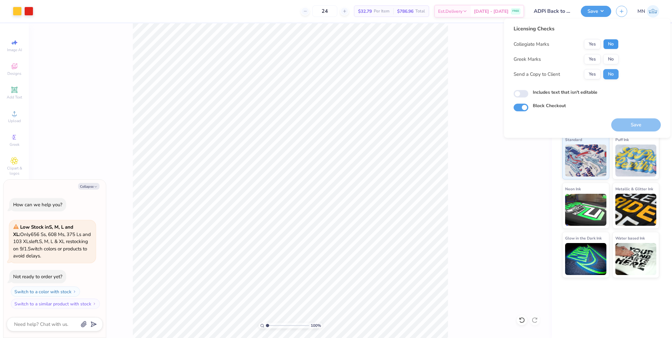
click at [611, 44] on button "No" at bounding box center [610, 44] width 15 height 10
click at [595, 57] on button "Yes" at bounding box center [592, 59] width 17 height 10
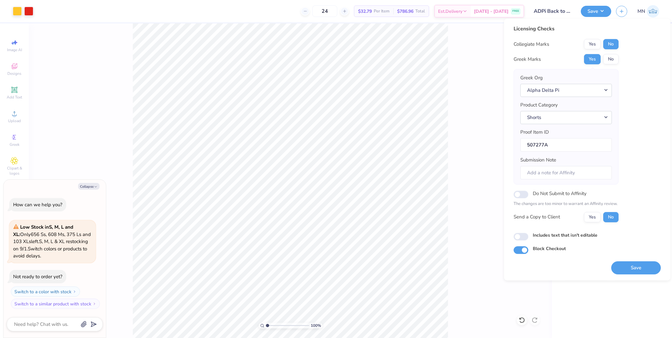
type textarea "x"
click at [561, 175] on input "Submission Note" at bounding box center [566, 173] width 92 height 14
paste input "[GEOGRAPHIC_DATA] Alpha Iota Back To School"
type input "[GEOGRAPHIC_DATA] Alpha Iota Back To School"
type textarea "x"
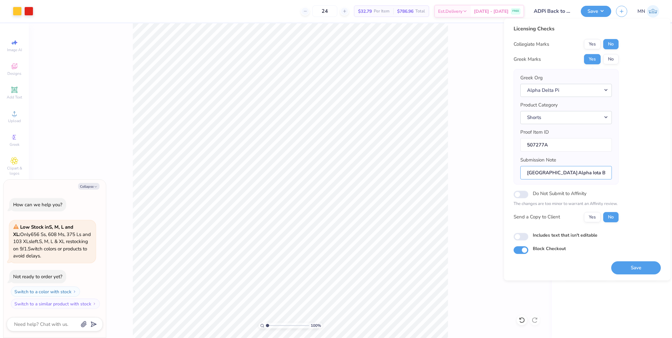
scroll to position [0, 39]
click at [573, 173] on input "[GEOGRAPHIC_DATA] Alpha Iota Back To School" at bounding box center [566, 173] width 92 height 14
type input "[GEOGRAPHIC_DATA] Alpha Iota Back To School"
type textarea "x"
type input "[GEOGRAPHIC_DATA] Alpha Iota -Back To School"
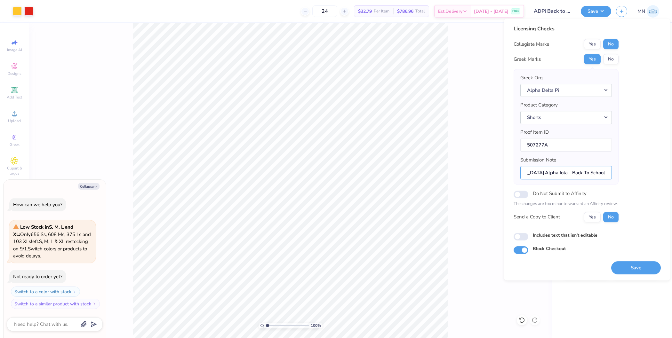
type textarea "x"
type input "[GEOGRAPHIC_DATA] Alpha Iota - Back To School"
type textarea "x"
type input "[GEOGRAPHIC_DATA] Alpha Iota - Back To School"
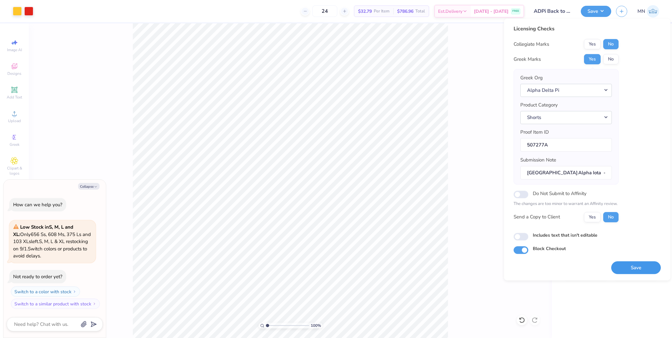
click at [637, 270] on button "Save" at bounding box center [636, 267] width 50 height 13
type textarea "x"
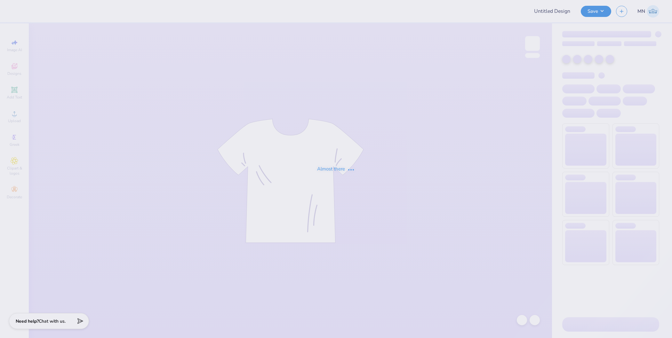
type input "MEDLIFE"
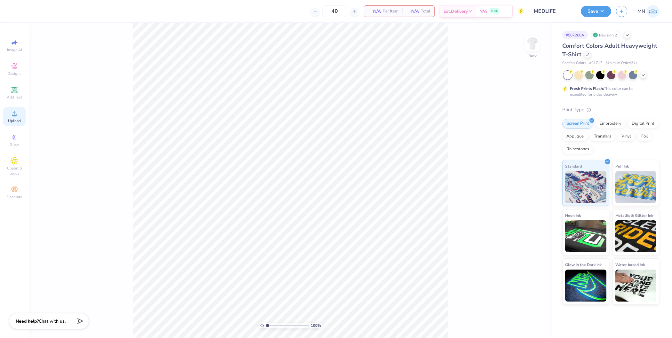
click at [10, 116] on div "Upload" at bounding box center [14, 116] width 22 height 19
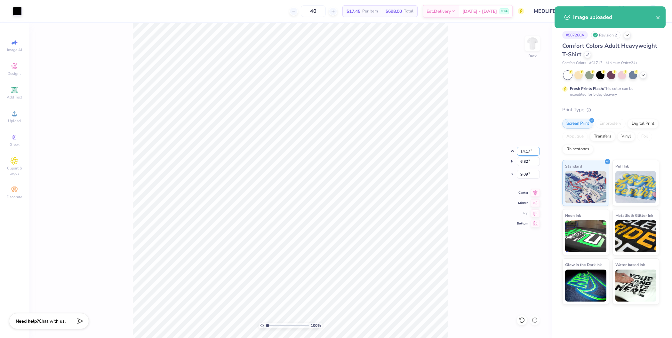
click at [524, 153] on input "14.17" at bounding box center [528, 151] width 23 height 9
type input "12.00"
type input "5.78"
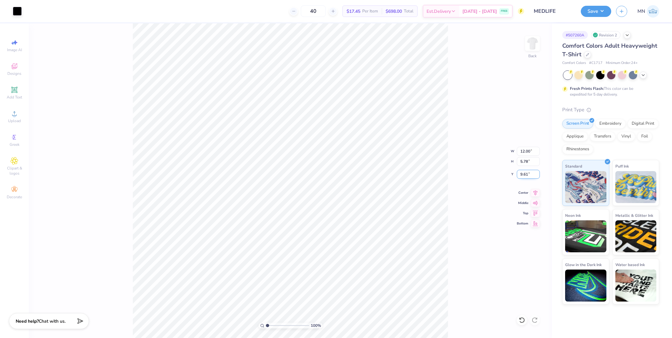
click at [527, 172] on input "9.61" at bounding box center [528, 174] width 23 height 9
type input "3.00"
click at [530, 46] on img at bounding box center [533, 44] width 26 height 26
click at [19, 112] on div "Upload" at bounding box center [14, 116] width 22 height 19
type input "10.51"
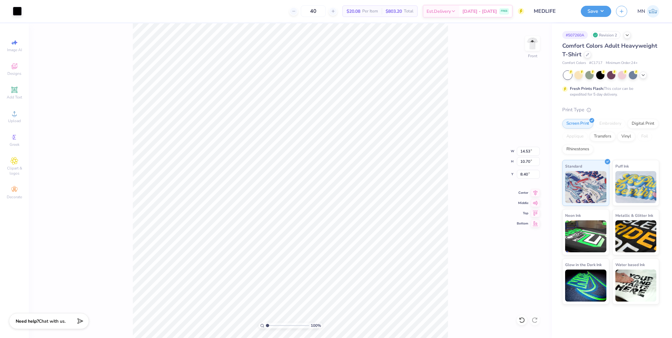
type input "7.74"
type input "8.22"
click at [8, 91] on div "Add Text" at bounding box center [14, 93] width 22 height 19
type input "5.69"
type input "1.65"
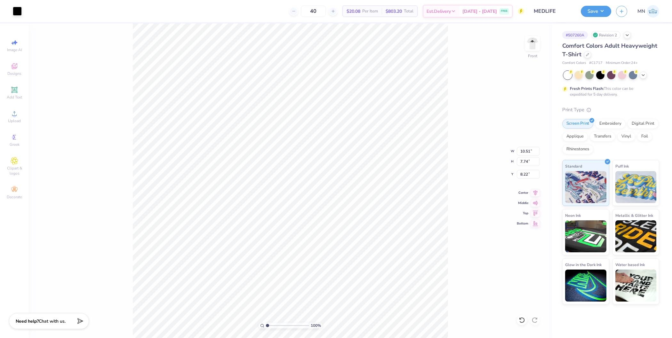
type input "12.93"
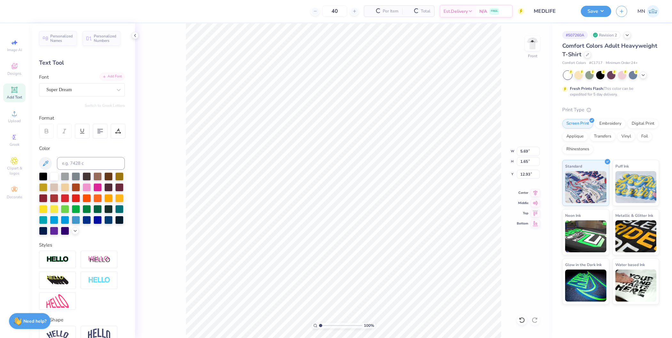
click at [111, 74] on div "Add Font" at bounding box center [112, 76] width 25 height 7
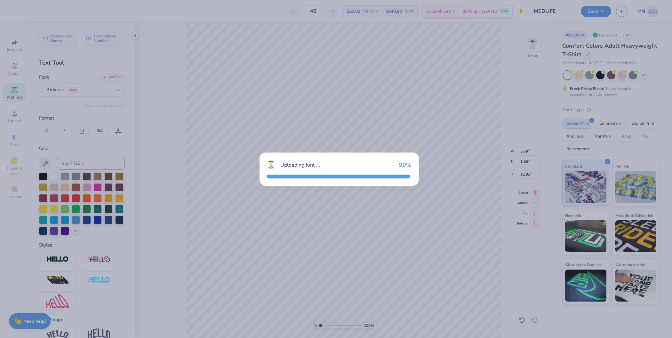
type input "5.44"
type input "1.72"
type input "12.89"
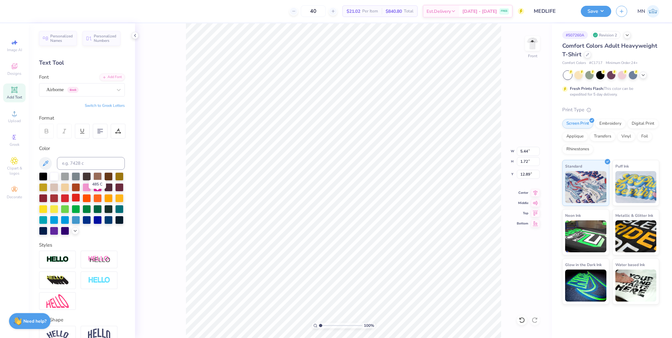
click at [80, 198] on div at bounding box center [76, 198] width 8 height 8
type textarea "MEDLIFE"
type input "12.63"
type input "5.46"
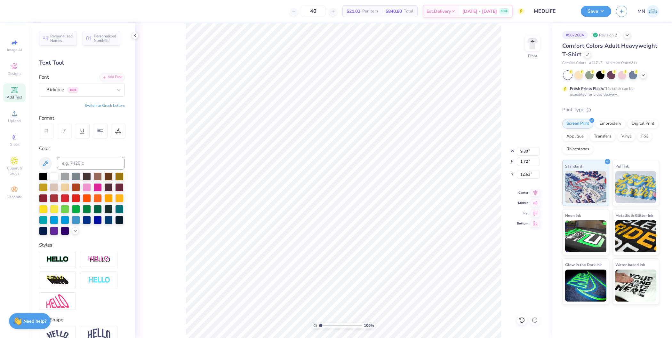
type input "1.01"
type input "4.04"
type input "0.75"
type input "10.51"
type input "7.74"
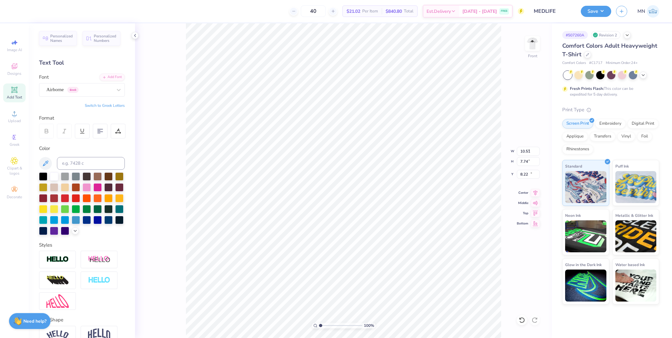
type input "8.39"
type input "4.04"
type input "0.75"
click at [336, 220] on li "Duplicate" at bounding box center [336, 220] width 50 height 12
type input "10.97"
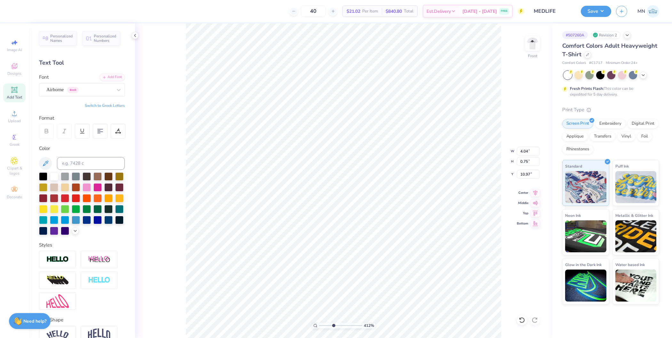
type input "4"
click at [333, 323] on div "412 %" at bounding box center [343, 180] width 315 height 315
paste textarea "at BSU"
type textarea "at BSU"
type input "11.08"
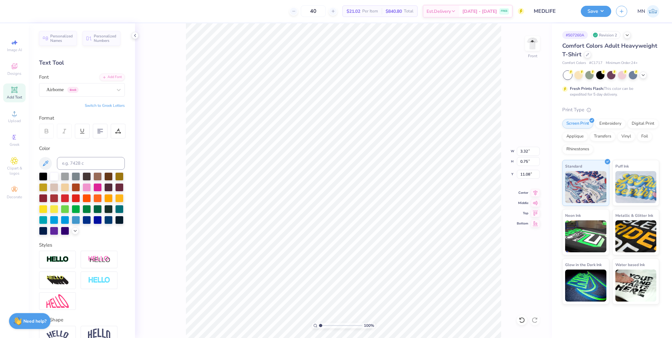
drag, startPoint x: 333, startPoint y: 325, endPoint x: 314, endPoint y: 321, distance: 19.3
type input "1"
click at [319, 323] on input "range" at bounding box center [340, 326] width 43 height 6
click at [350, 253] on li "Group" at bounding box center [354, 255] width 50 height 12
type input "8.21"
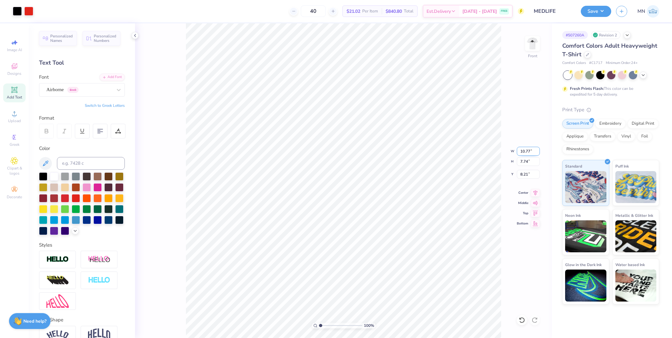
click at [526, 153] on input "10.77" at bounding box center [528, 151] width 23 height 9
type input "12.00"
type input "8.62"
click at [528, 174] on input "7.76" at bounding box center [528, 174] width 23 height 9
type input "3.00"
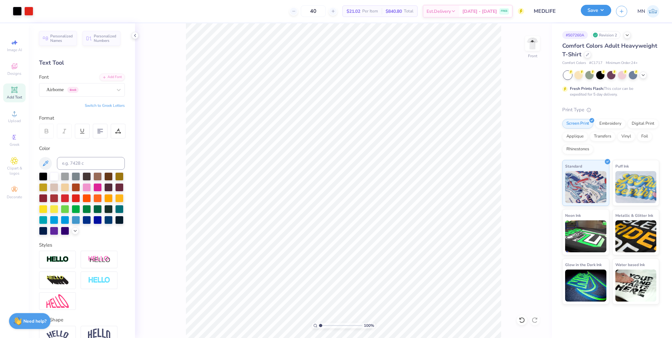
click at [594, 13] on button "Save" at bounding box center [596, 10] width 30 height 11
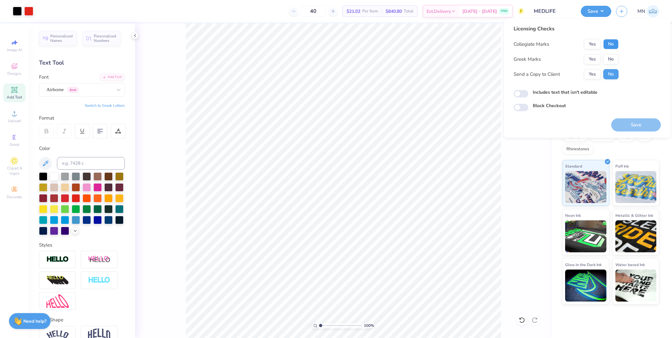
click at [606, 45] on button "No" at bounding box center [610, 44] width 15 height 10
click at [595, 46] on button "Yes" at bounding box center [592, 44] width 17 height 10
click at [593, 61] on button "Yes" at bounding box center [592, 59] width 17 height 10
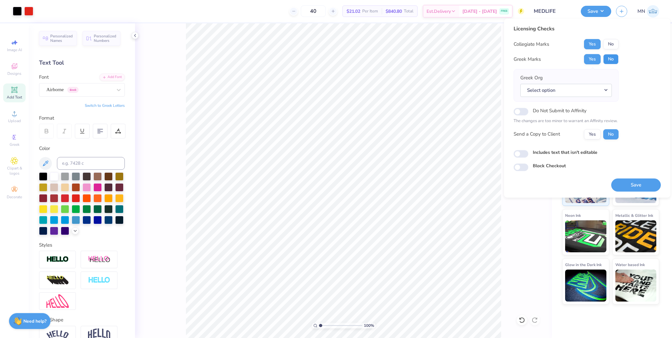
click at [613, 60] on button "No" at bounding box center [610, 59] width 15 height 10
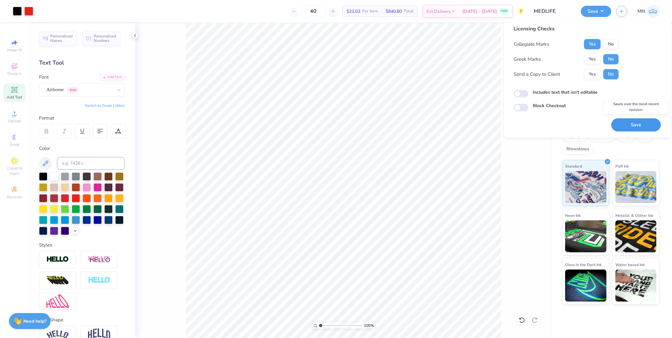
click at [630, 121] on button "Save" at bounding box center [636, 124] width 50 height 13
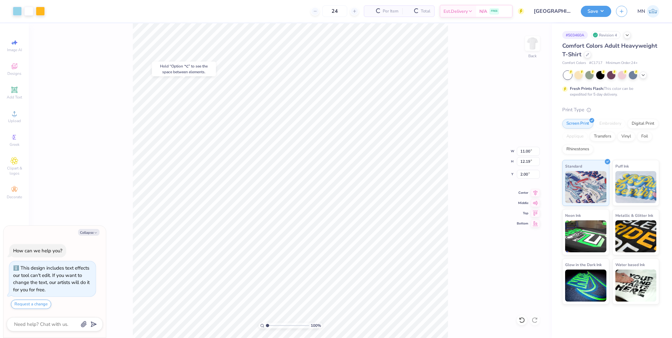
type textarea "x"
type input "10.03"
type input "0.67"
type input "14.40"
type textarea "x"
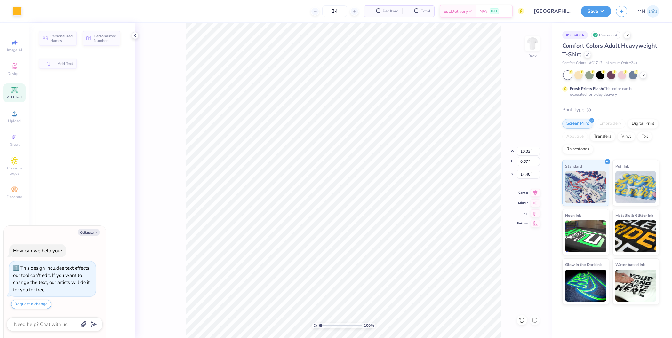
type input "14.39"
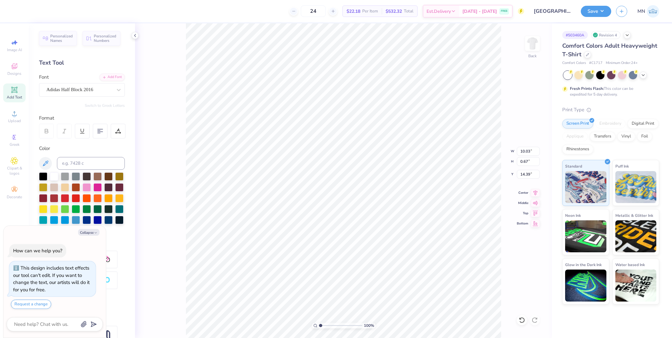
type textarea "x"
type input "14.52"
type textarea "x"
type input "18.43"
click at [333, 173] on li "Cut" at bounding box center [341, 170] width 50 height 13
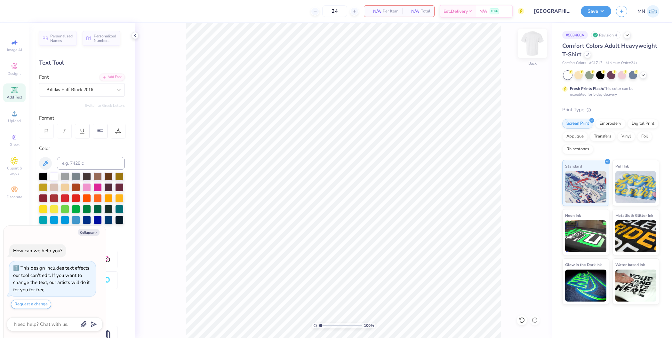
click at [540, 38] on img at bounding box center [533, 44] width 26 height 26
click at [336, 200] on li "Paste" at bounding box center [342, 195] width 50 height 12
click at [16, 122] on span "Upload" at bounding box center [14, 120] width 13 height 5
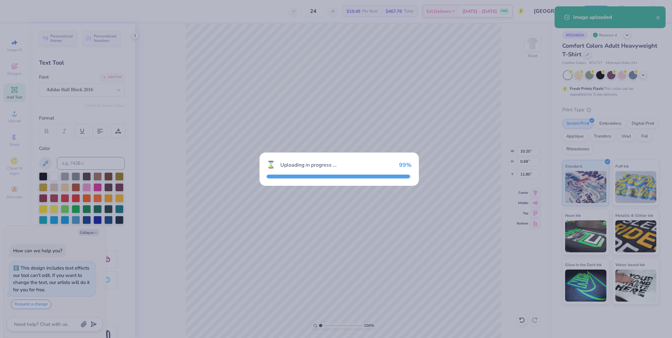
type textarea "x"
type input "14.53"
type input "16.43"
type input "5.54"
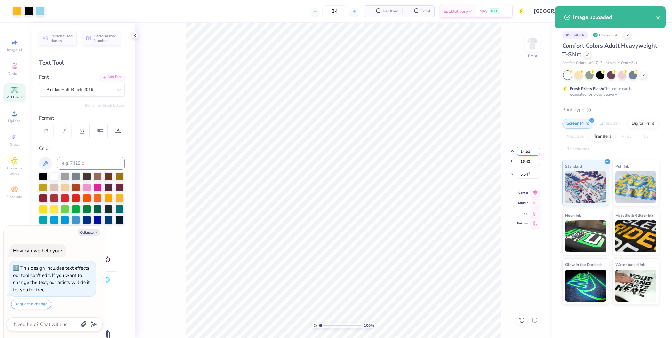
click at [526, 151] on input "14.53" at bounding box center [528, 151] width 23 height 9
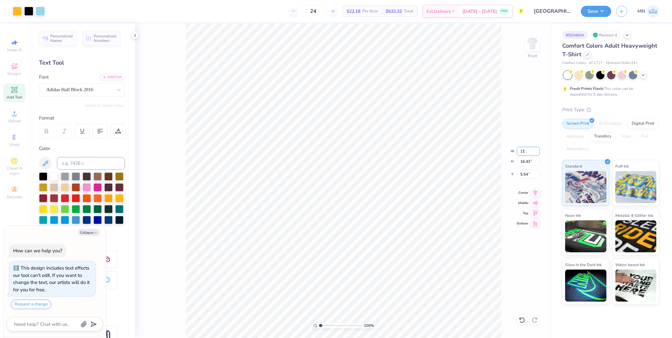
type input "11"
type textarea "x"
type input "11.00"
type input "12.44"
click at [526, 172] on input "7.53" at bounding box center [528, 174] width 23 height 9
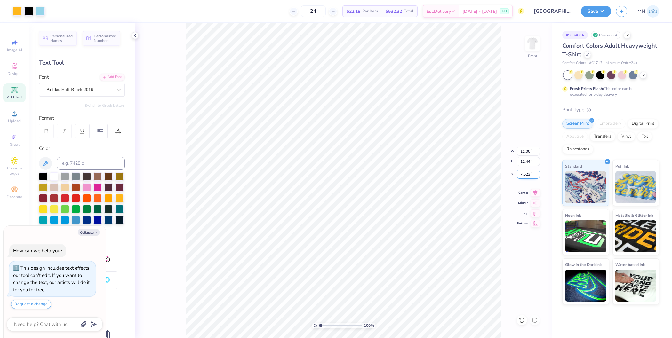
type input "7.523"
type textarea "x"
type input "2"
type textarea "x"
type input "2.00"
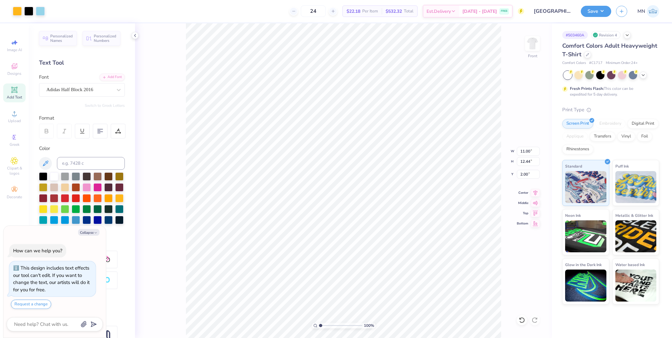
type textarea "x"
type input "10.20"
type input "0.68"
type input "11.80"
type textarea "x"
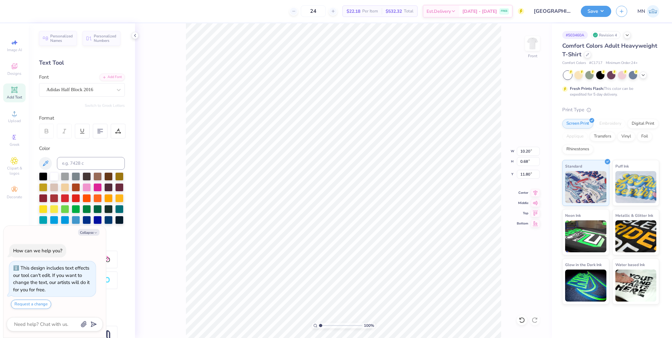
type input "14.44"
click at [523, 151] on input "10.20" at bounding box center [528, 151] width 23 height 9
type input "11"
type textarea "x"
type input "11.00"
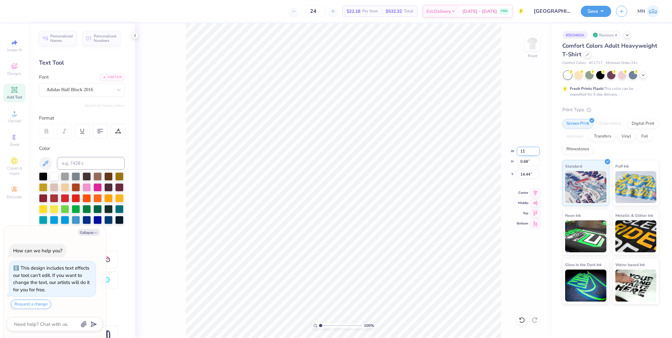
type input "0.73"
type input "14.41"
type textarea "x"
type input "12.44"
type input "1.97"
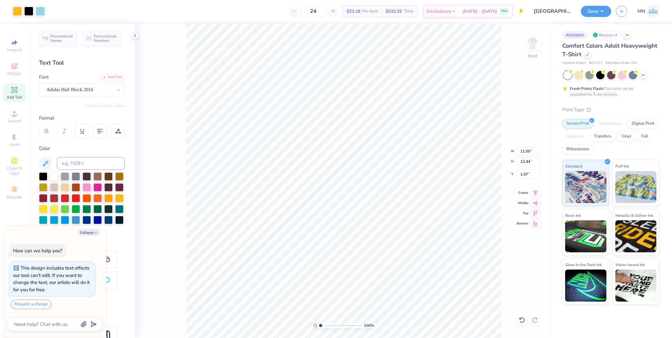
type textarea "x"
type input "0.73"
type input "14.41"
type textarea "x"
type input "10.69"
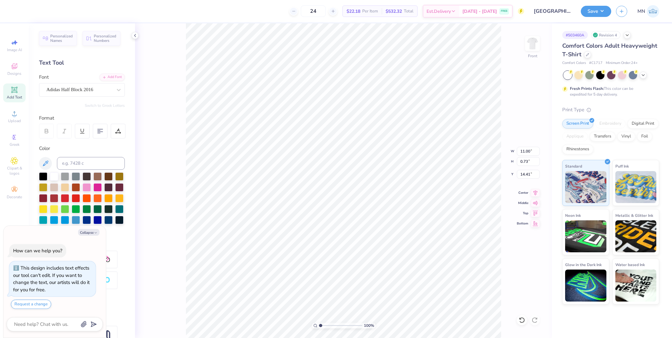
type input "0.71"
type input "14.43"
type textarea "x"
type input "10.38"
type input "0.69"
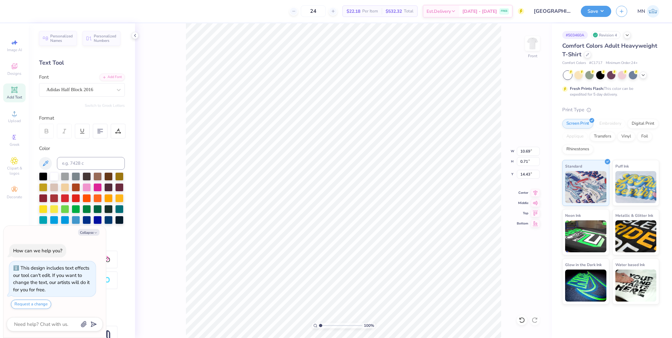
type input "14.45"
type textarea "x"
type input "14.41"
click at [353, 232] on li "Group" at bounding box center [355, 237] width 50 height 12
type textarea "x"
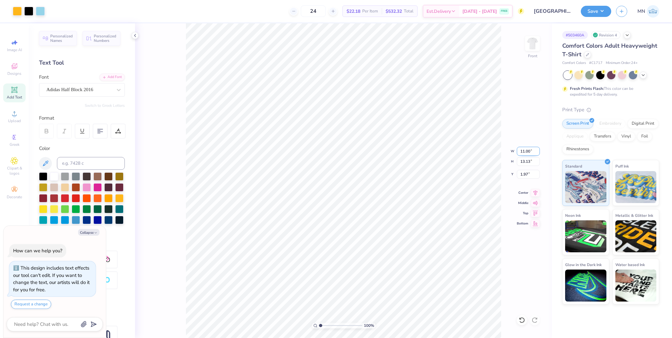
click at [526, 155] on input "11.00" at bounding box center [528, 151] width 23 height 9
click at [529, 175] on input "1.97" at bounding box center [528, 174] width 23 height 9
type input "2"
type textarea "x"
type input "2.00"
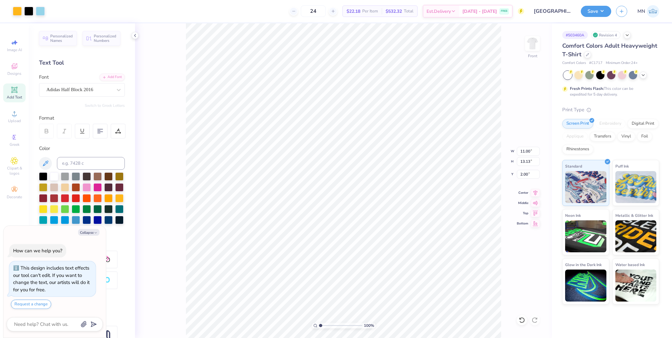
type textarea "x"
type input "1.99"
click at [534, 45] on img at bounding box center [533, 44] width 26 height 26
click at [8, 117] on div "Upload" at bounding box center [14, 116] width 22 height 19
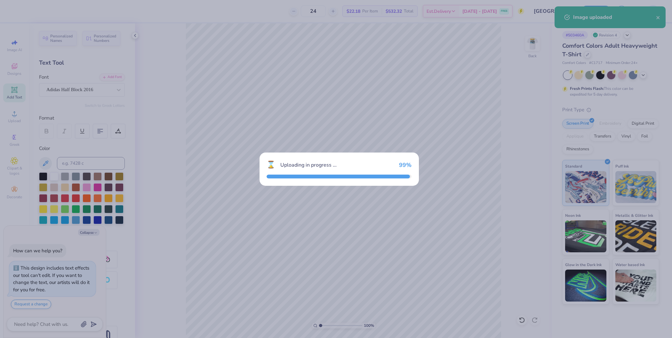
type textarea "x"
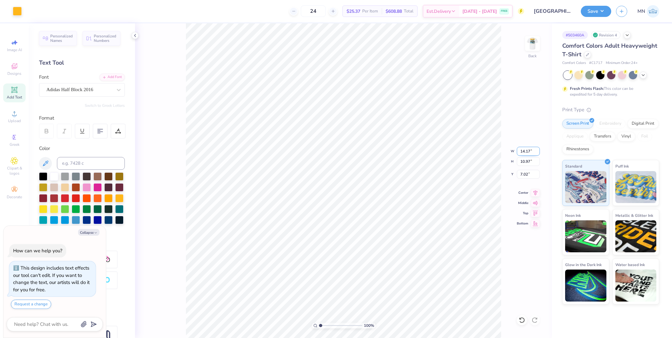
click at [524, 149] on input "14.17" at bounding box center [528, 151] width 23 height 9
type input "3.5"
type textarea "x"
type input "3.50"
type input "2.71"
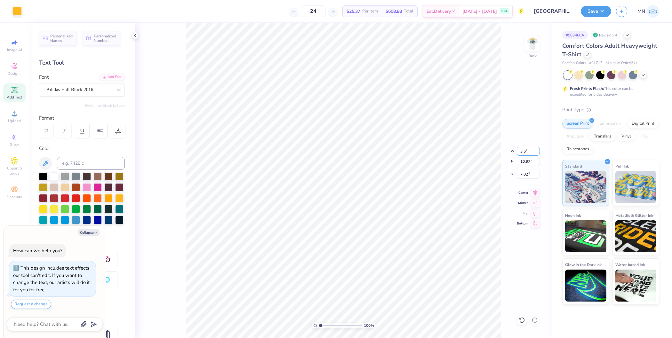
type input "11.15"
type textarea "x"
click at [526, 173] on input "10.86" at bounding box center [528, 174] width 23 height 9
type input "3"
type textarea "x"
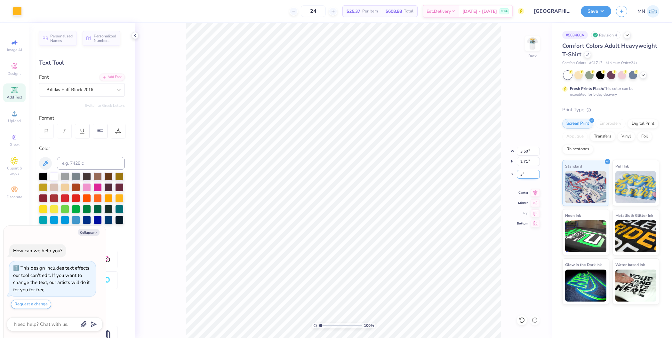
type input "3.00"
click at [592, 13] on button "Save" at bounding box center [596, 10] width 30 height 11
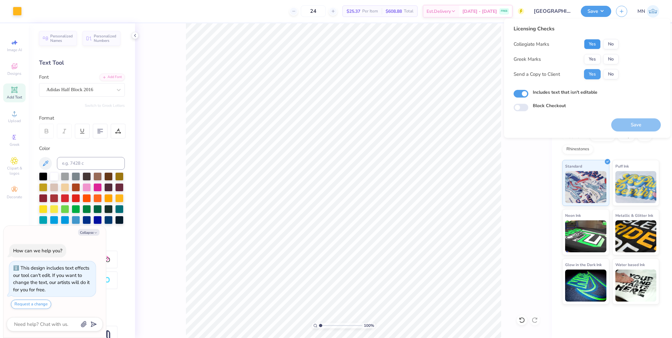
click at [590, 42] on button "Yes" at bounding box center [592, 44] width 17 height 10
click at [609, 59] on button "No" at bounding box center [610, 59] width 15 height 10
click at [626, 119] on button "Save" at bounding box center [636, 124] width 50 height 13
type textarea "x"
